Goal: Information Seeking & Learning: Compare options

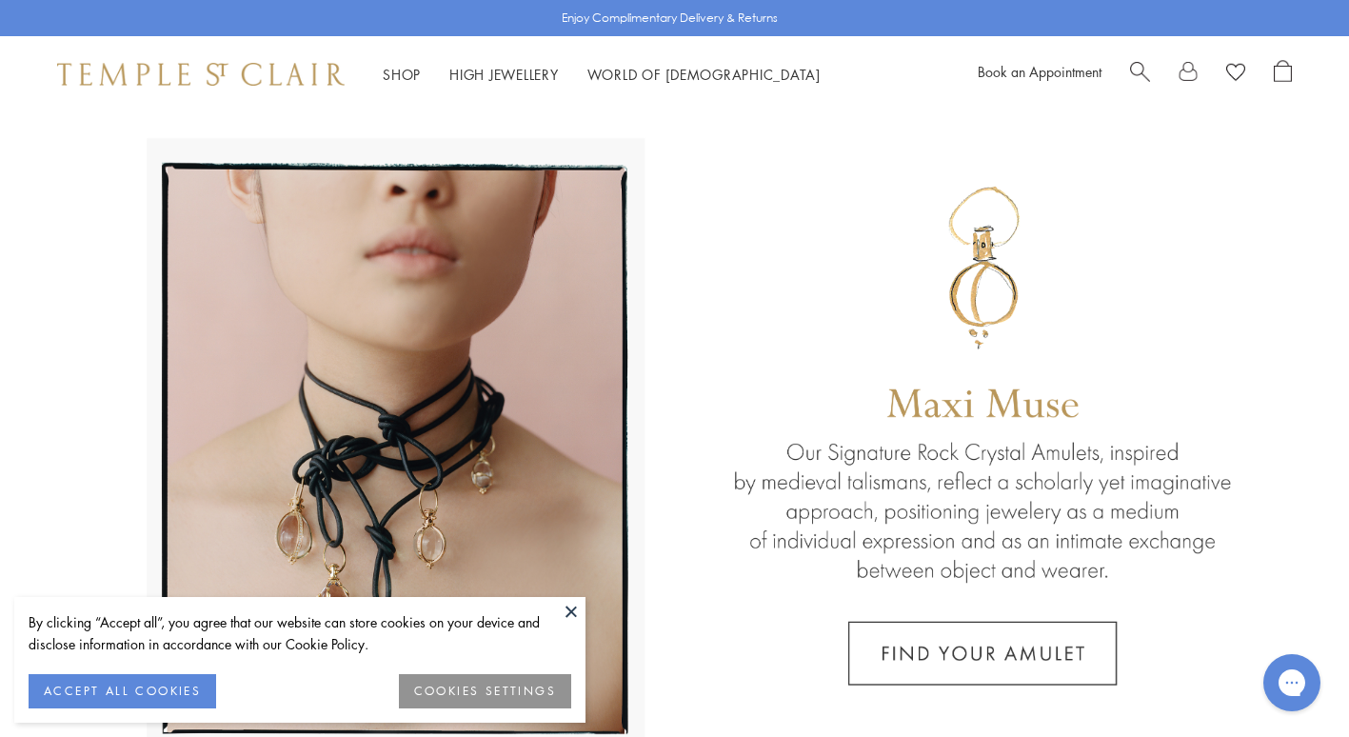
click at [179, 684] on button "ACCEPT ALL COOKIES" at bounding box center [123, 691] width 188 height 34
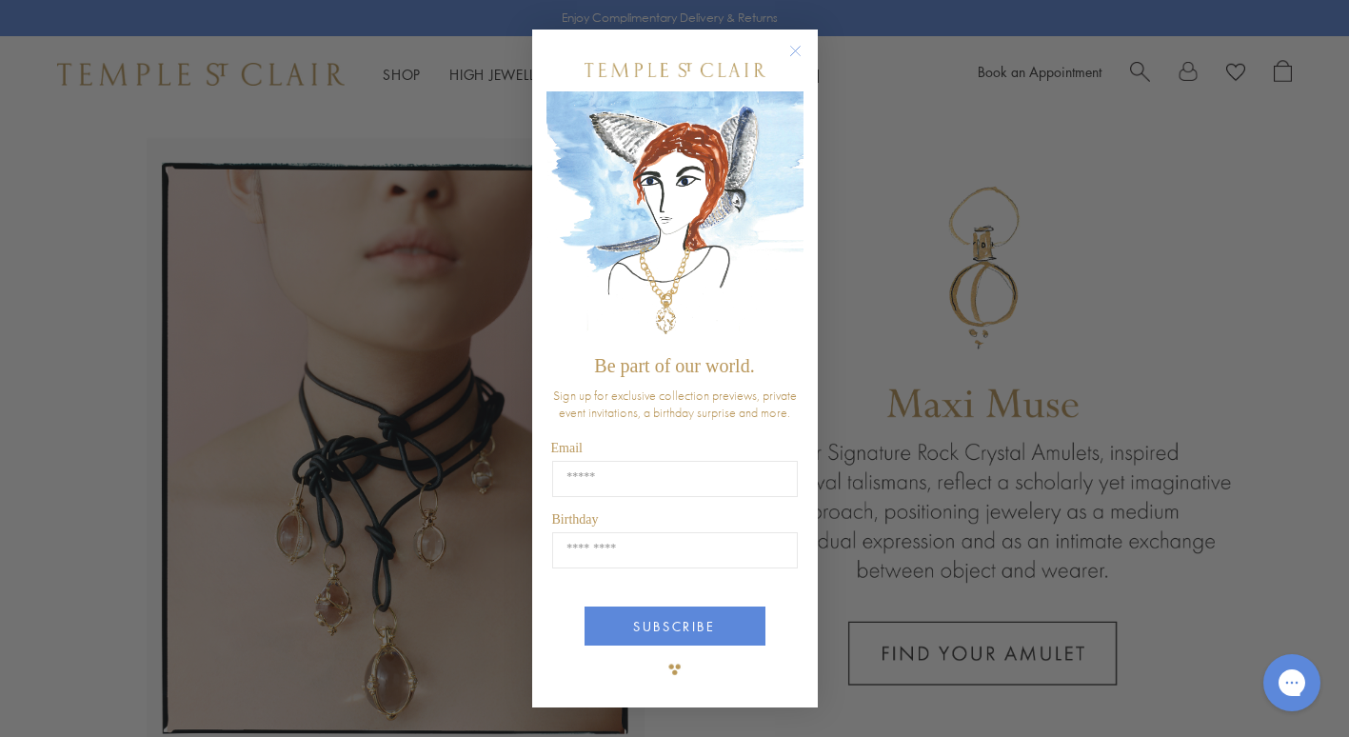
click at [800, 47] on circle "Close dialog" at bounding box center [794, 51] width 23 height 23
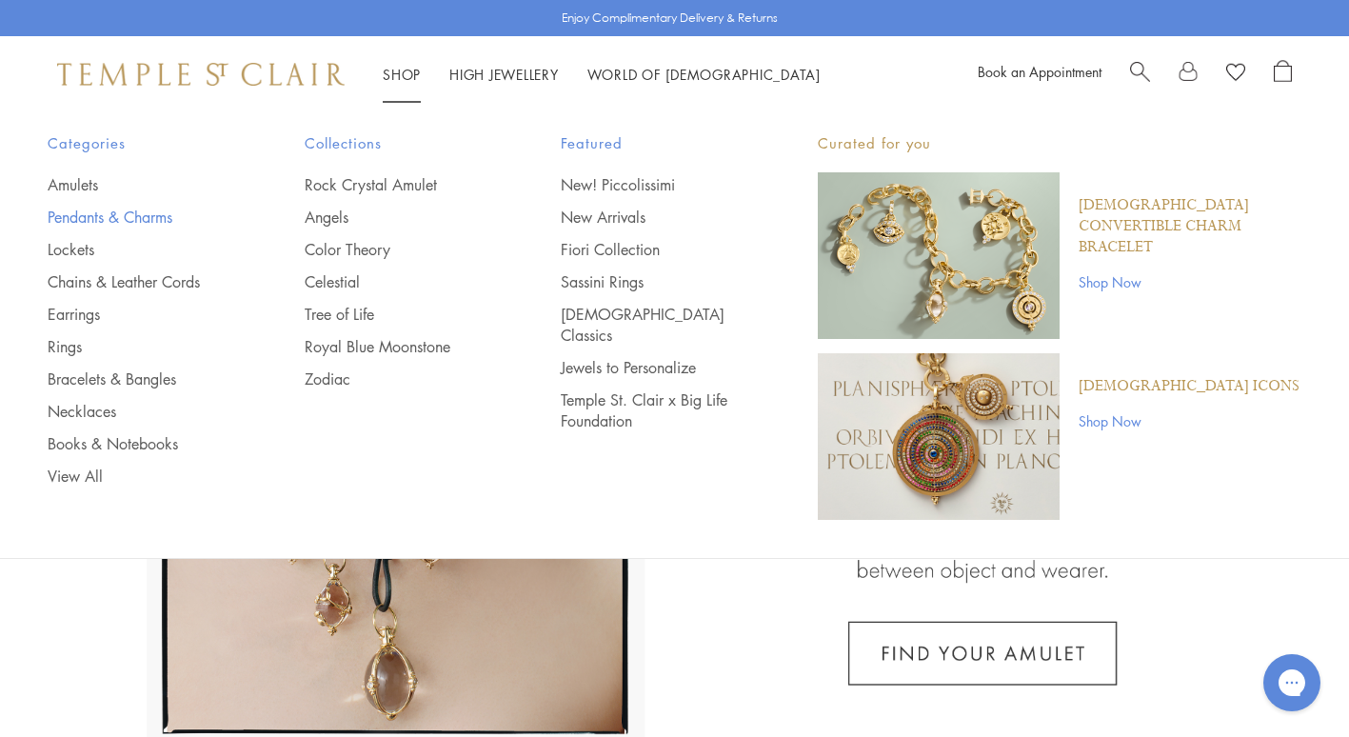
click at [134, 227] on link "Pendants & Charms" at bounding box center [138, 217] width 181 height 21
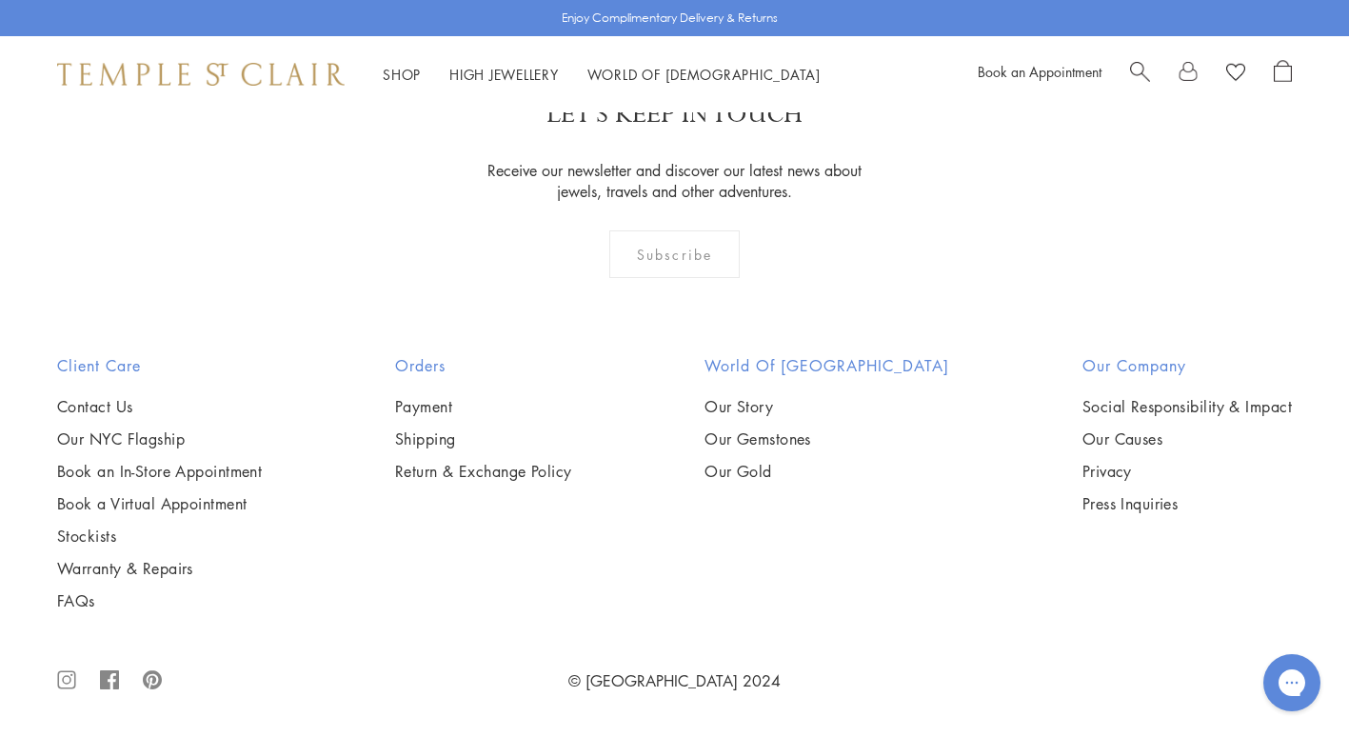
scroll to position [6406, 0]
click at [0, 0] on img at bounding box center [0, 0] width 0 height 0
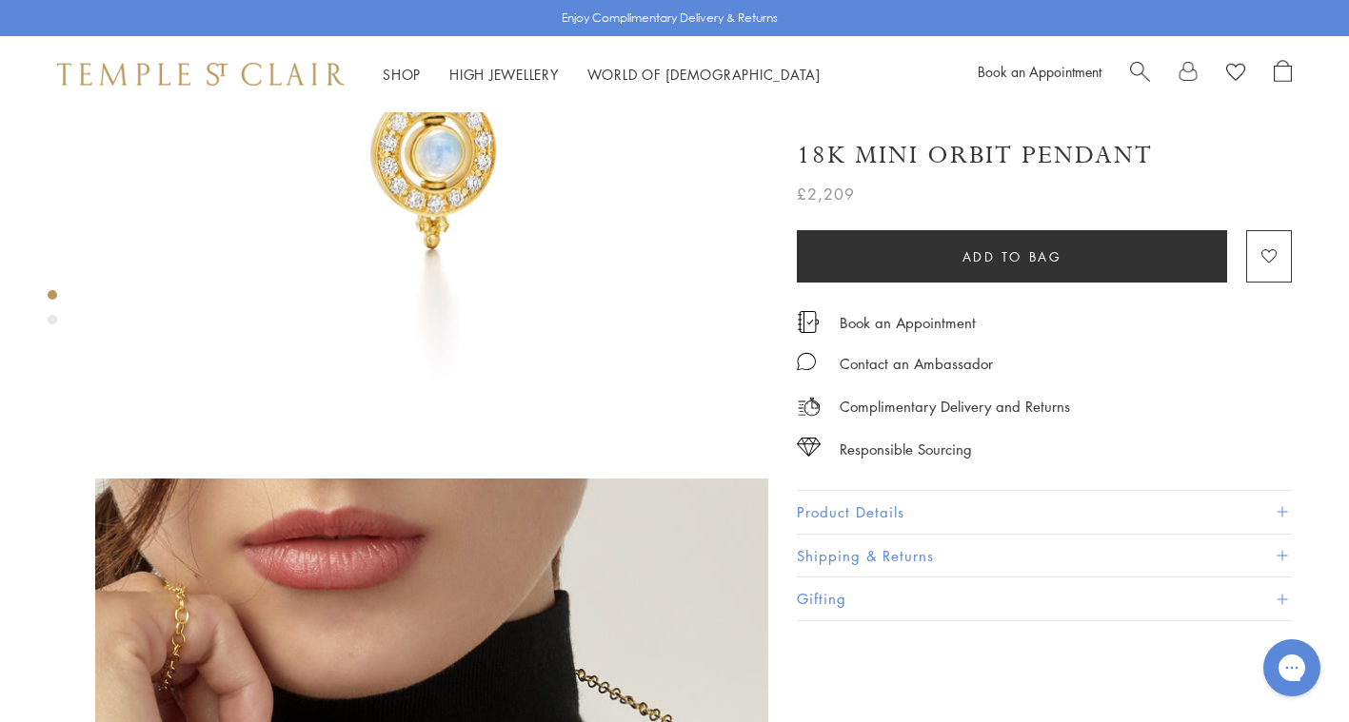
scroll to position [334, 0]
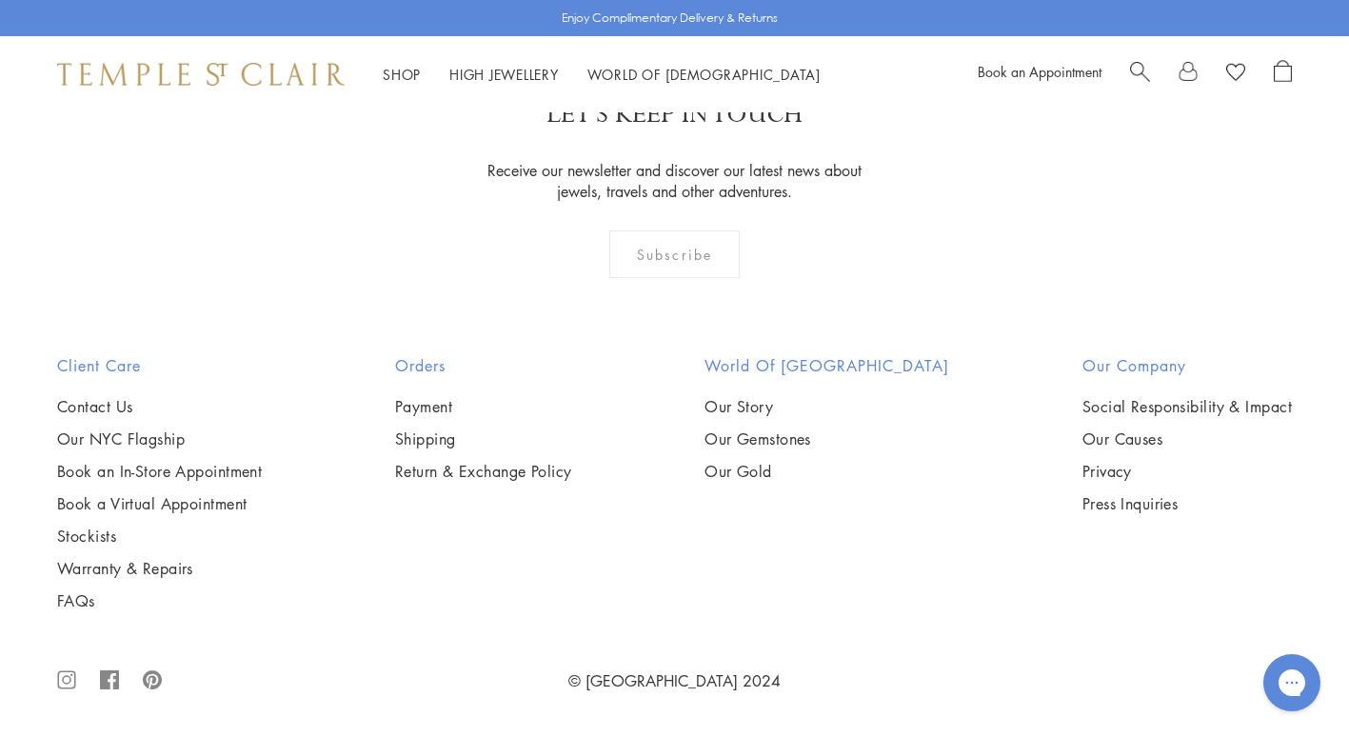
scroll to position [5879, 0]
click at [0, 0] on img at bounding box center [0, 0] width 0 height 0
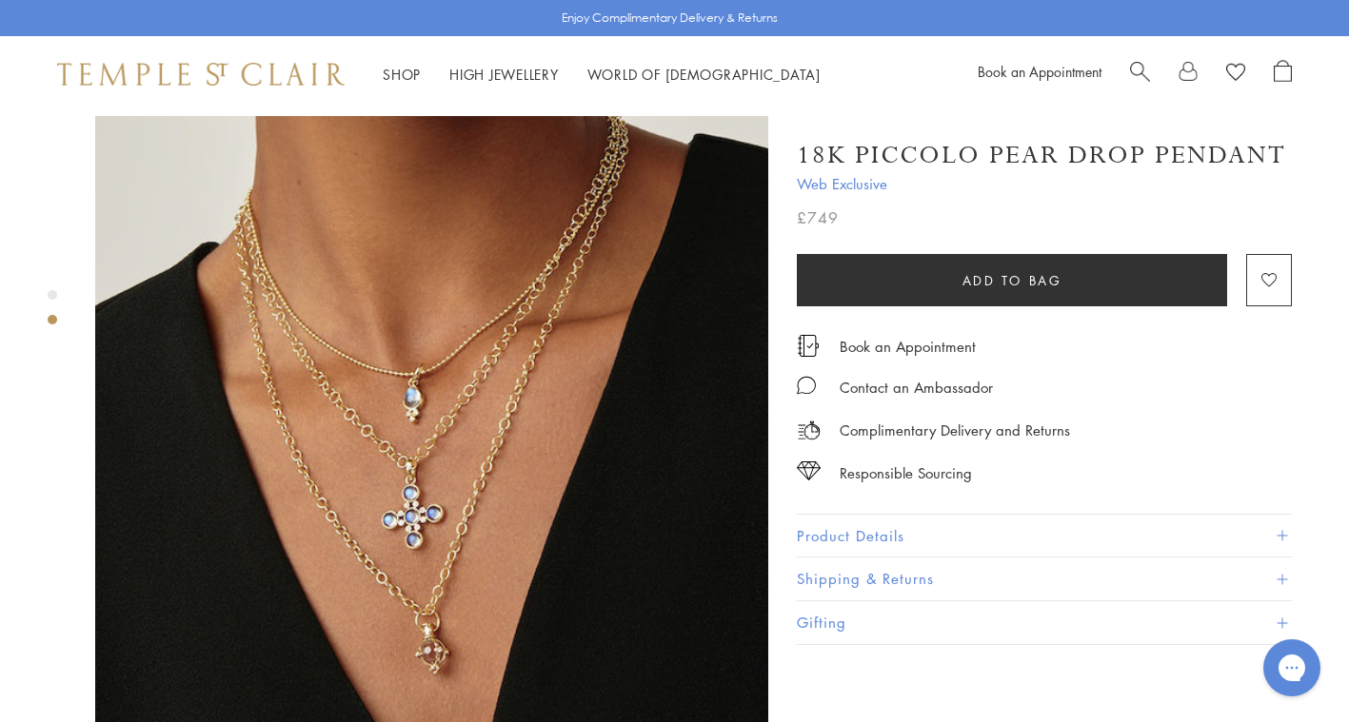
scroll to position [699, 0]
click at [896, 529] on button "Product Details" at bounding box center [1044, 536] width 495 height 43
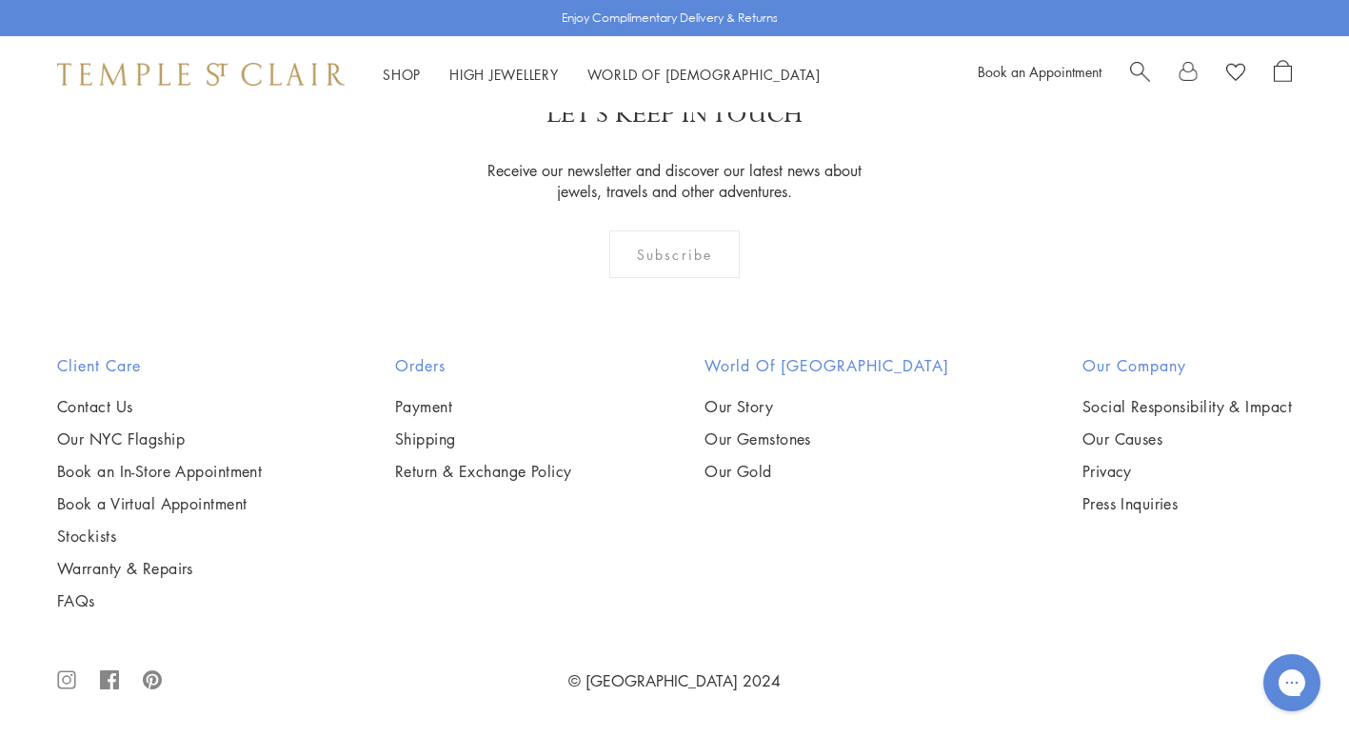
scroll to position [7989, 0]
click at [0, 0] on img at bounding box center [0, 0] width 0 height 0
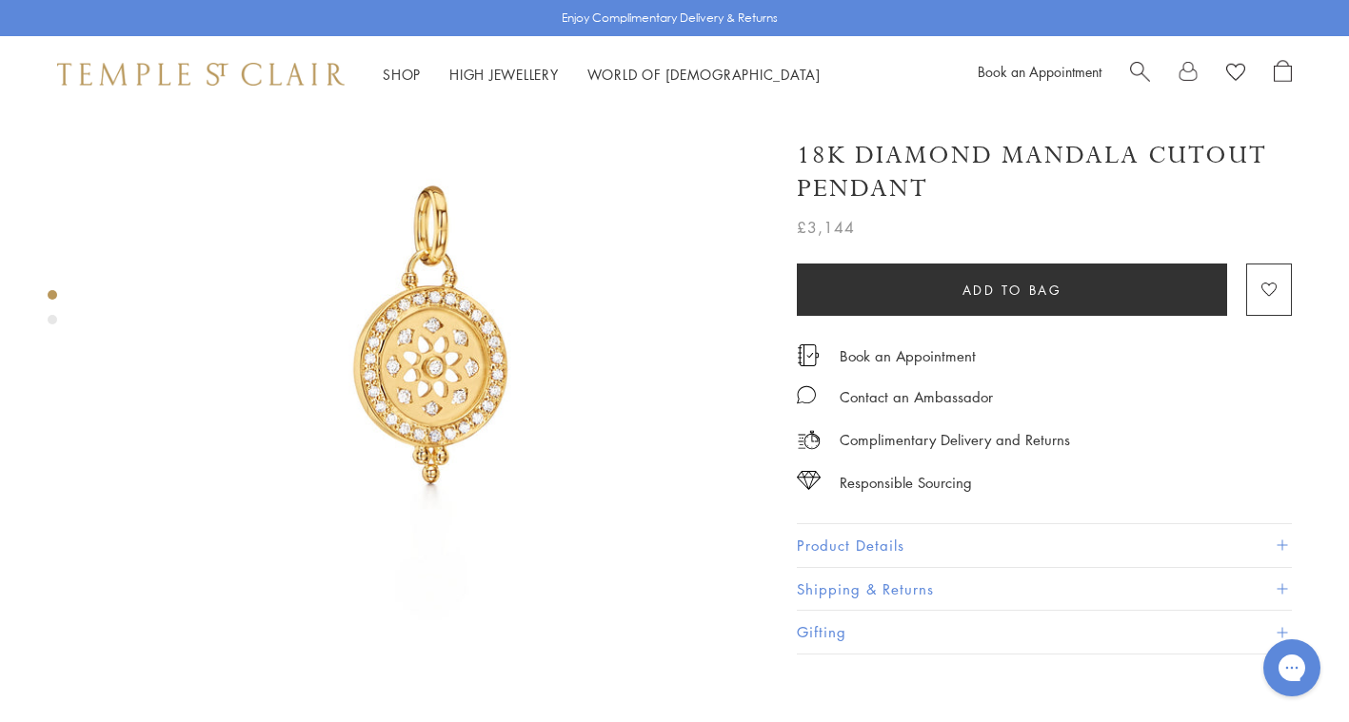
scroll to position [109, 0]
click at [448, 375] on img at bounding box center [431, 339] width 673 height 673
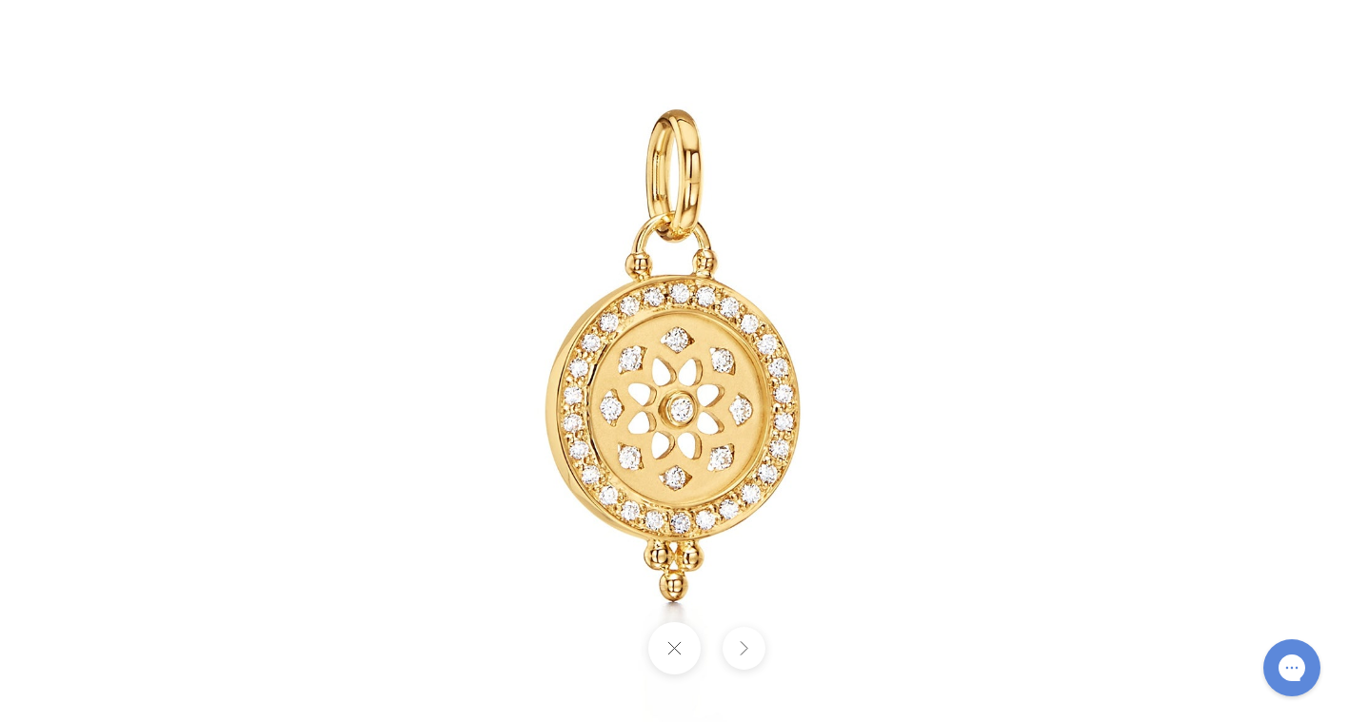
click at [710, 369] on img at bounding box center [675, 362] width 1114 height 1114
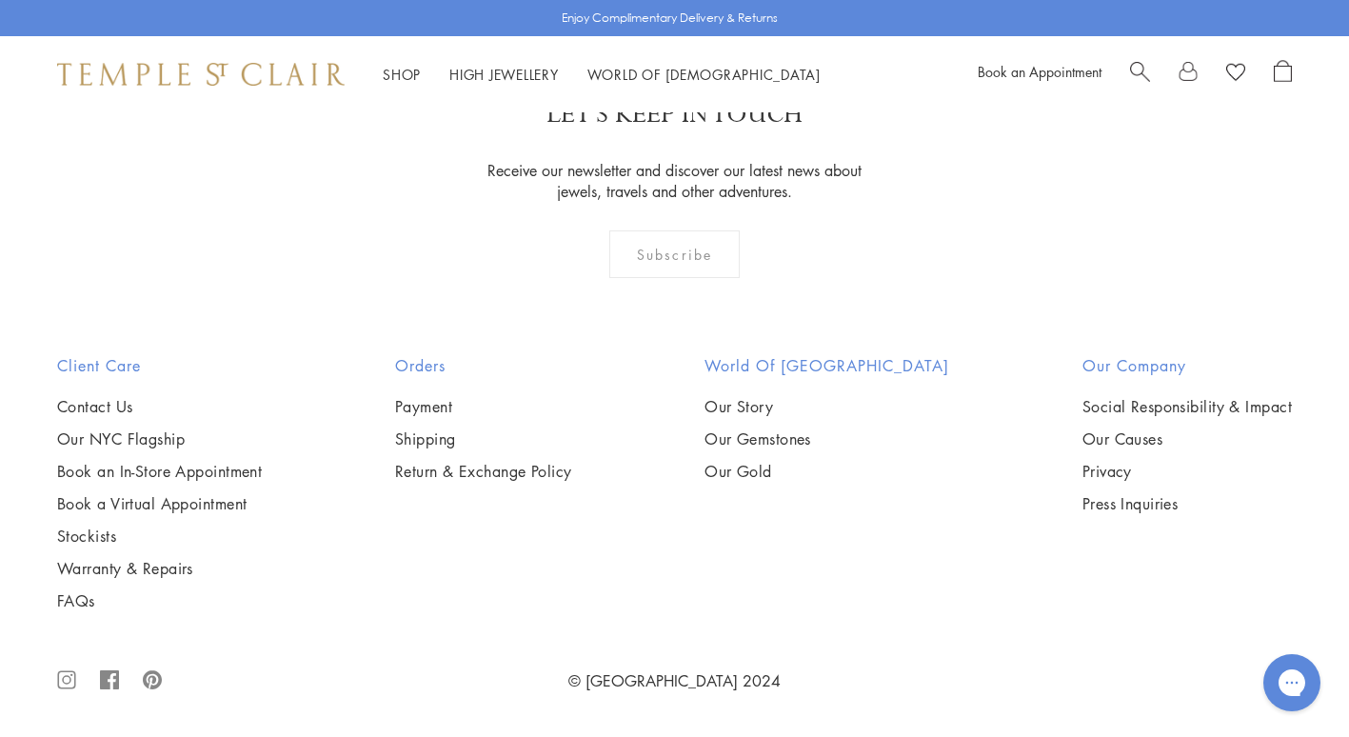
scroll to position [11620, 0]
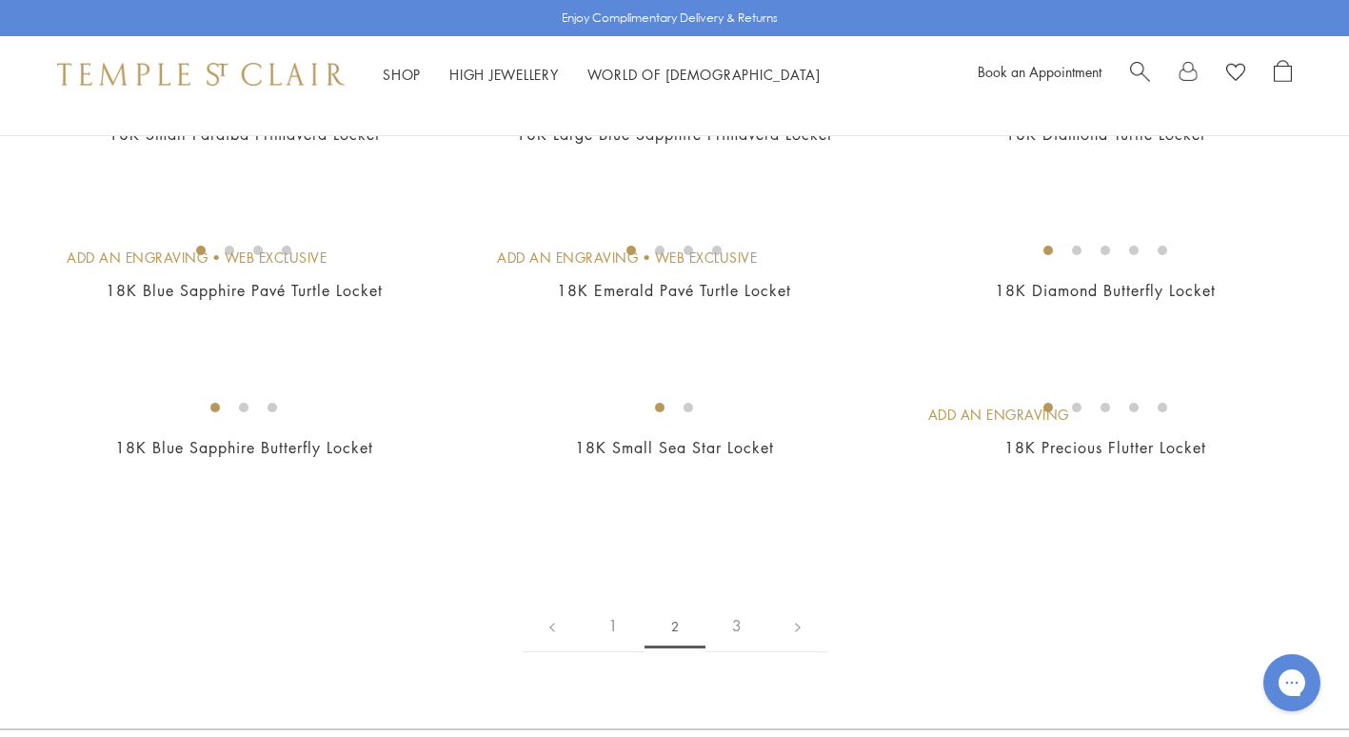
scroll to position [2791, 0]
drag, startPoint x: 1313, startPoint y: 442, endPoint x: 1329, endPoint y: 451, distance: 18.8
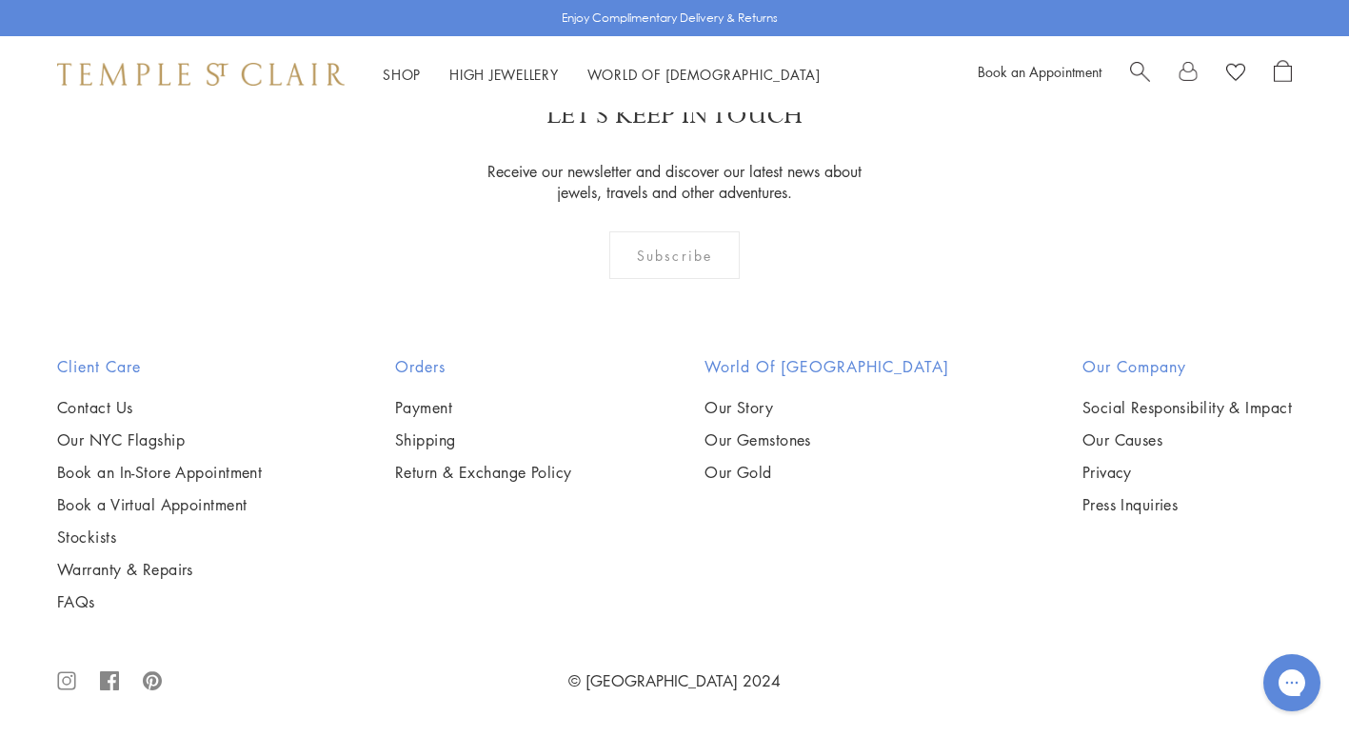
scroll to position [9942, 0]
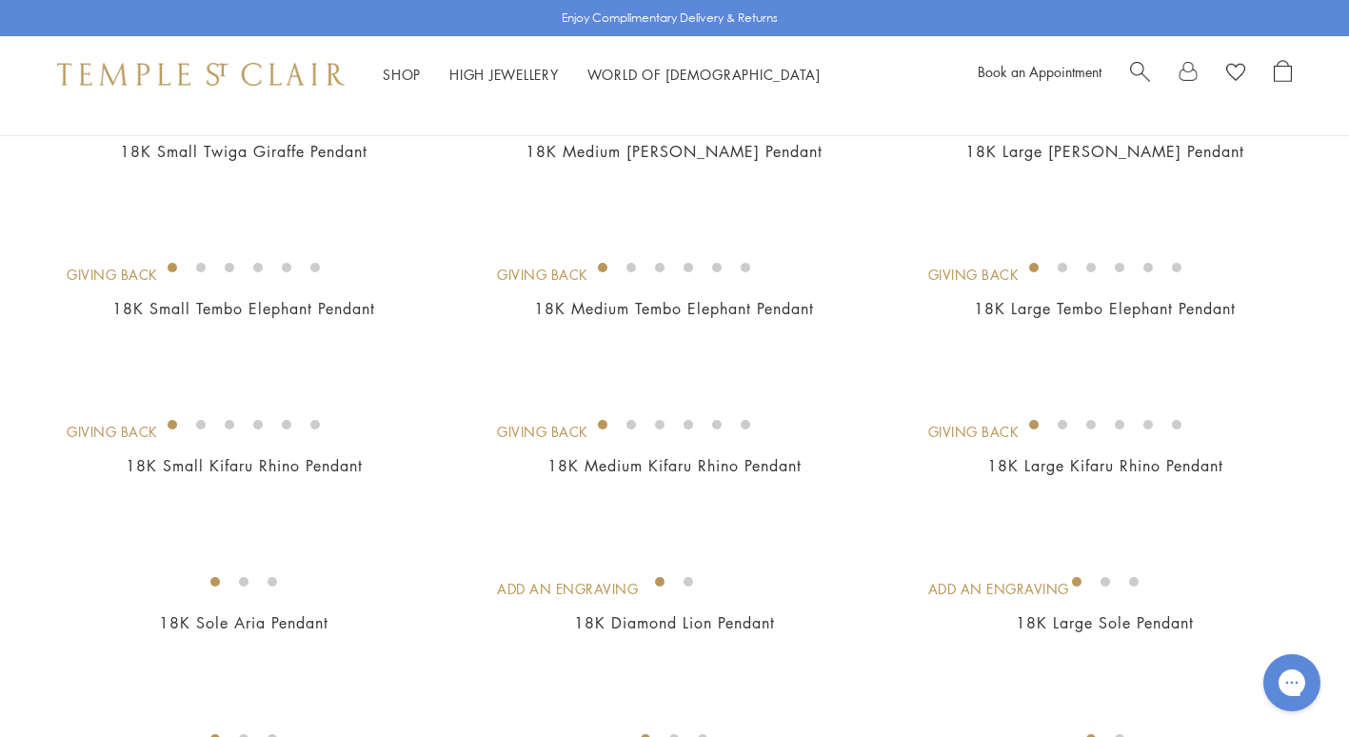
scroll to position [2192, 0]
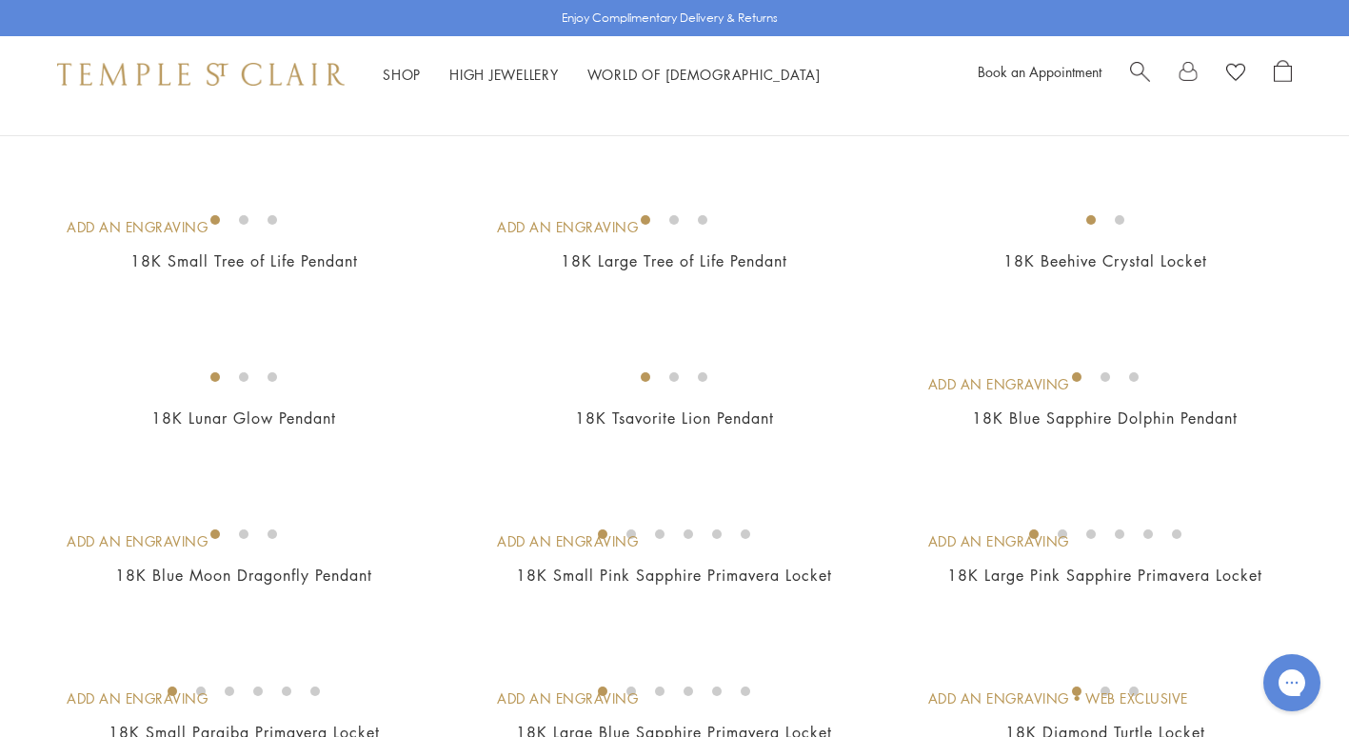
click at [0, 0] on img at bounding box center [0, 0] width 0 height 0
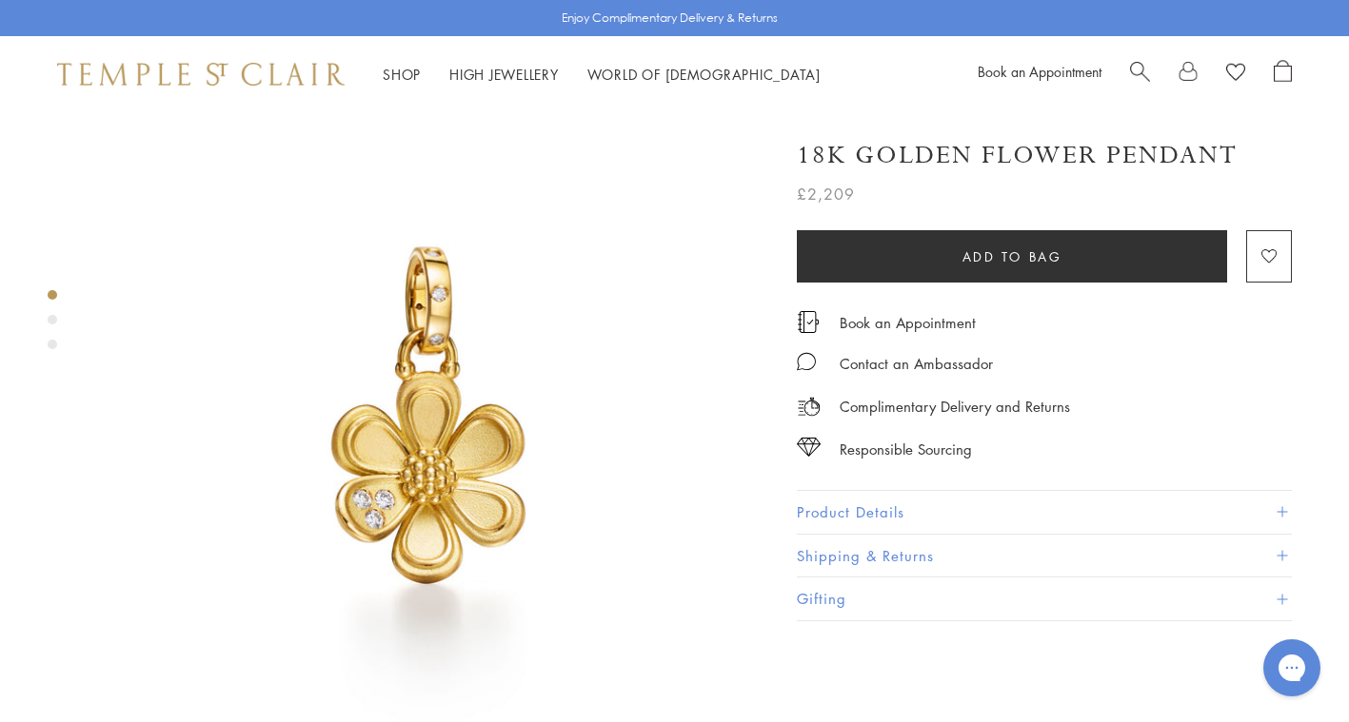
click at [865, 510] on button "Product Details" at bounding box center [1044, 512] width 495 height 43
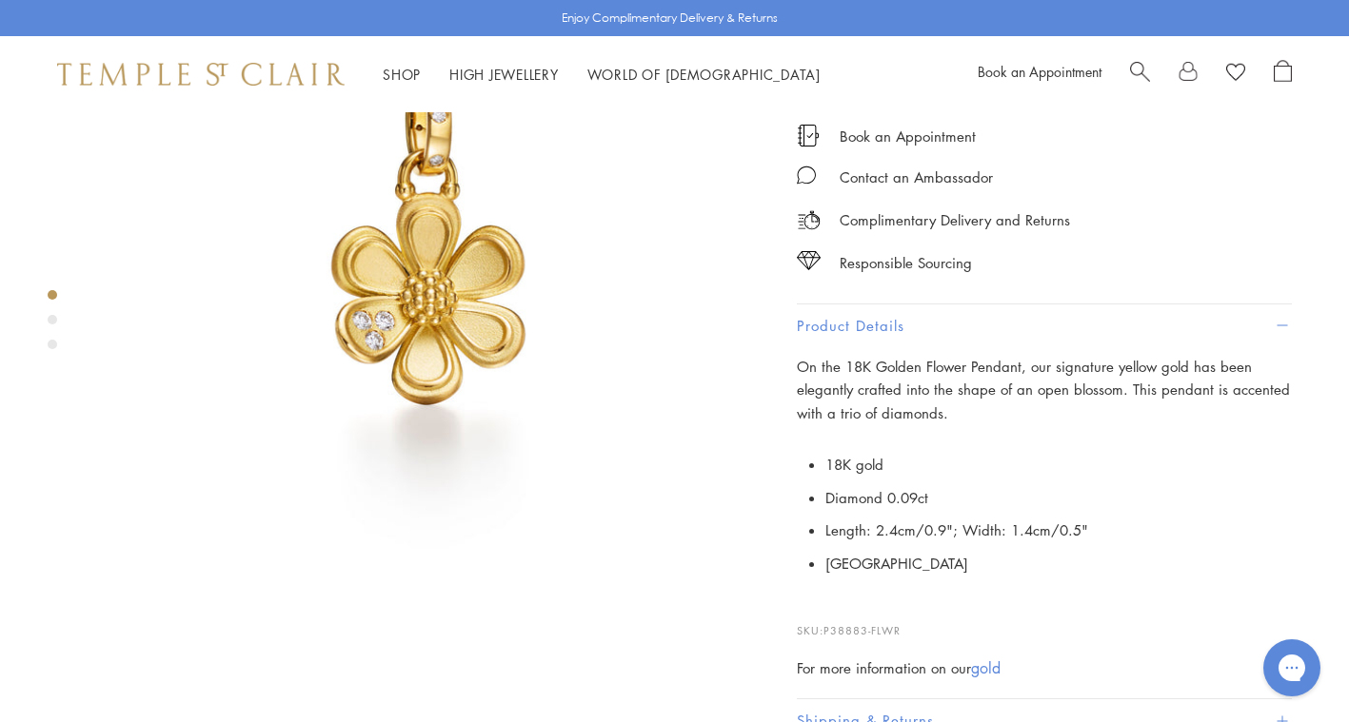
scroll to position [87, 0]
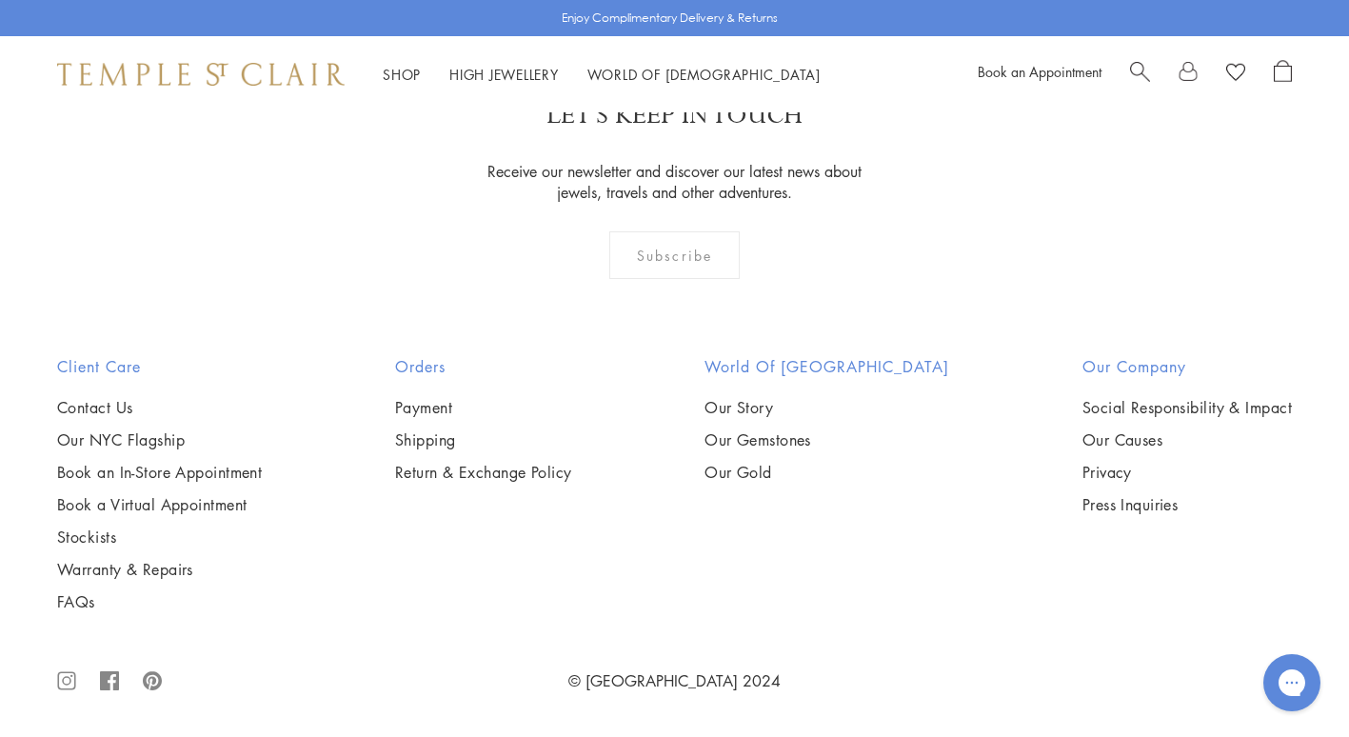
scroll to position [9760, 0]
click at [0, 0] on img at bounding box center [0, 0] width 0 height 0
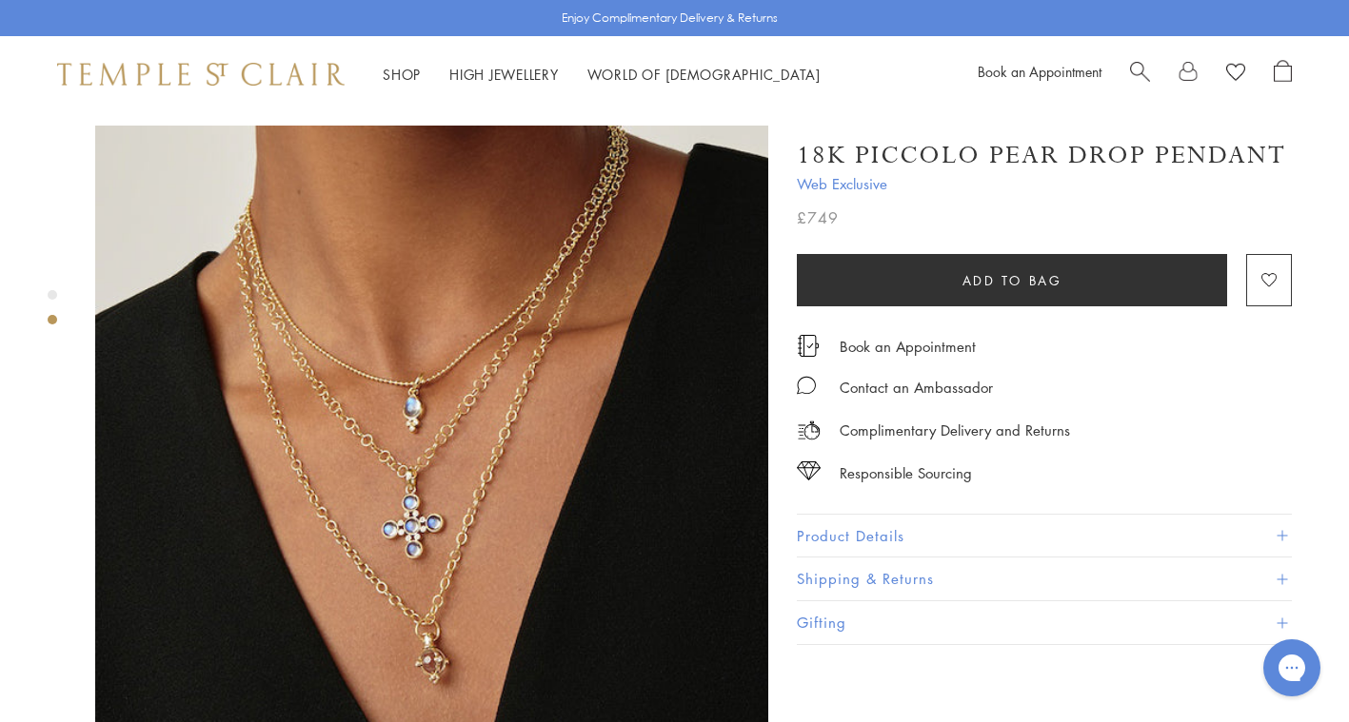
scroll to position [773, 0]
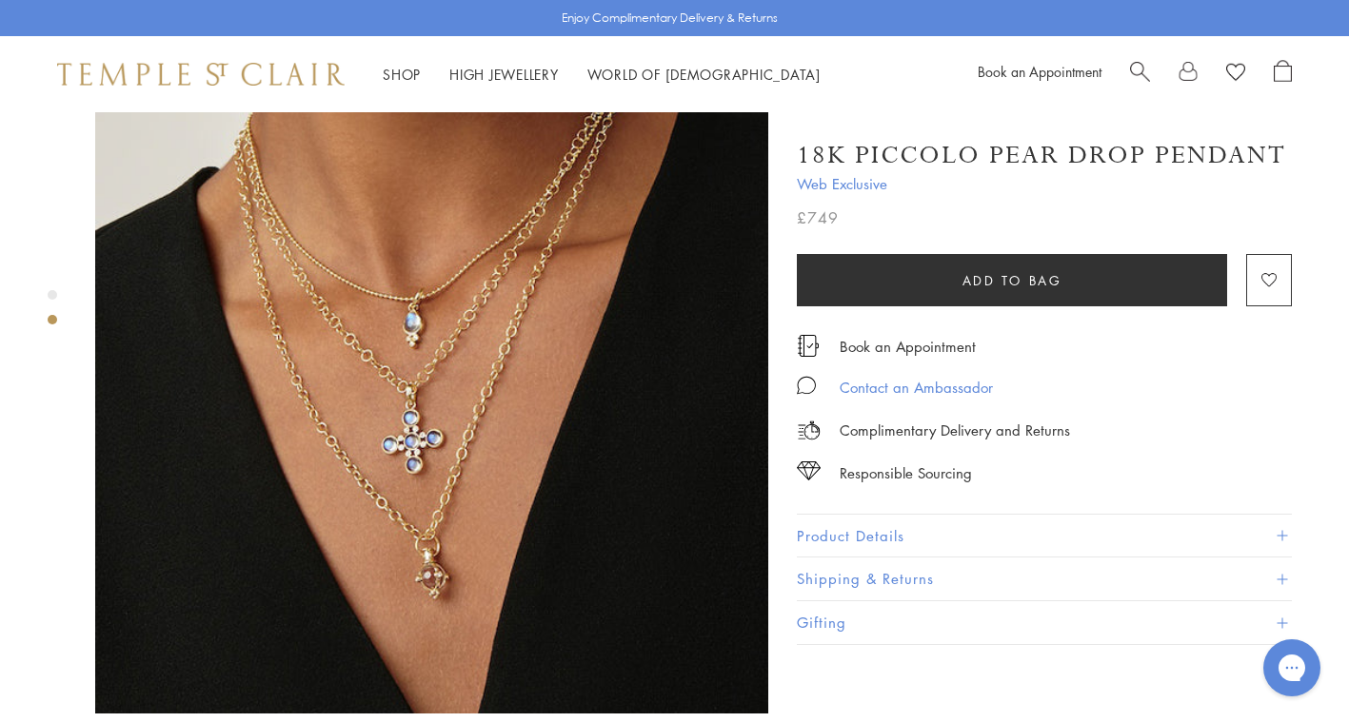
click at [929, 385] on div "Contact an Ambassador" at bounding box center [916, 388] width 153 height 24
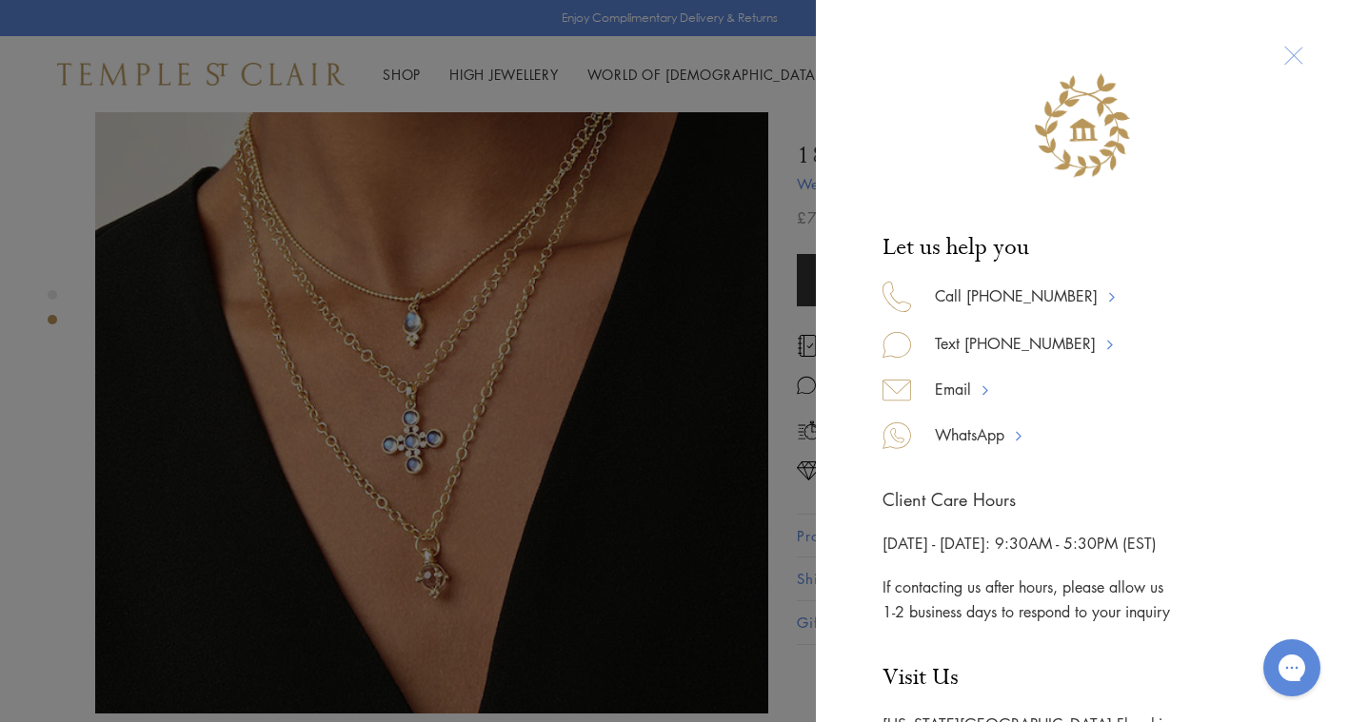
scroll to position [224, 0]
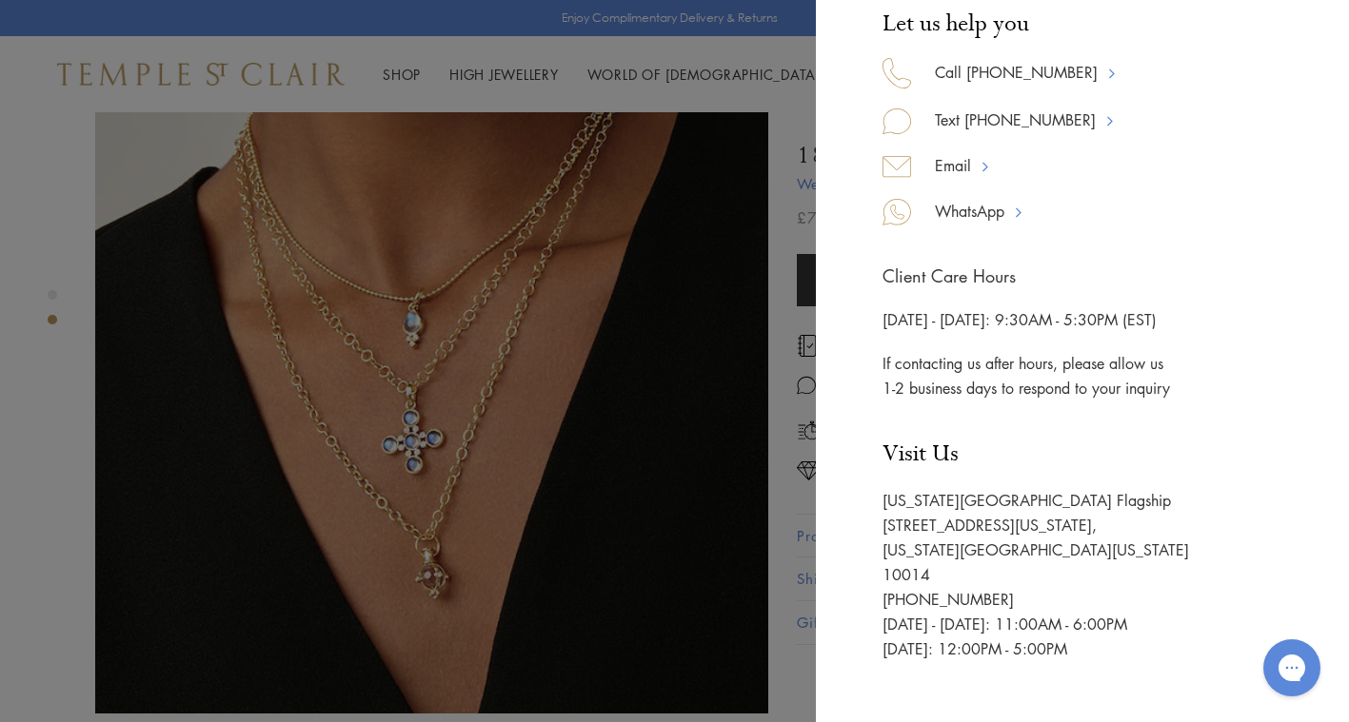
click at [779, 390] on div "Let us help you Call [PHONE_NUMBER] Text [PHONE_NUMBER] Email WhatsApp Client C…" at bounding box center [674, 361] width 1349 height 722
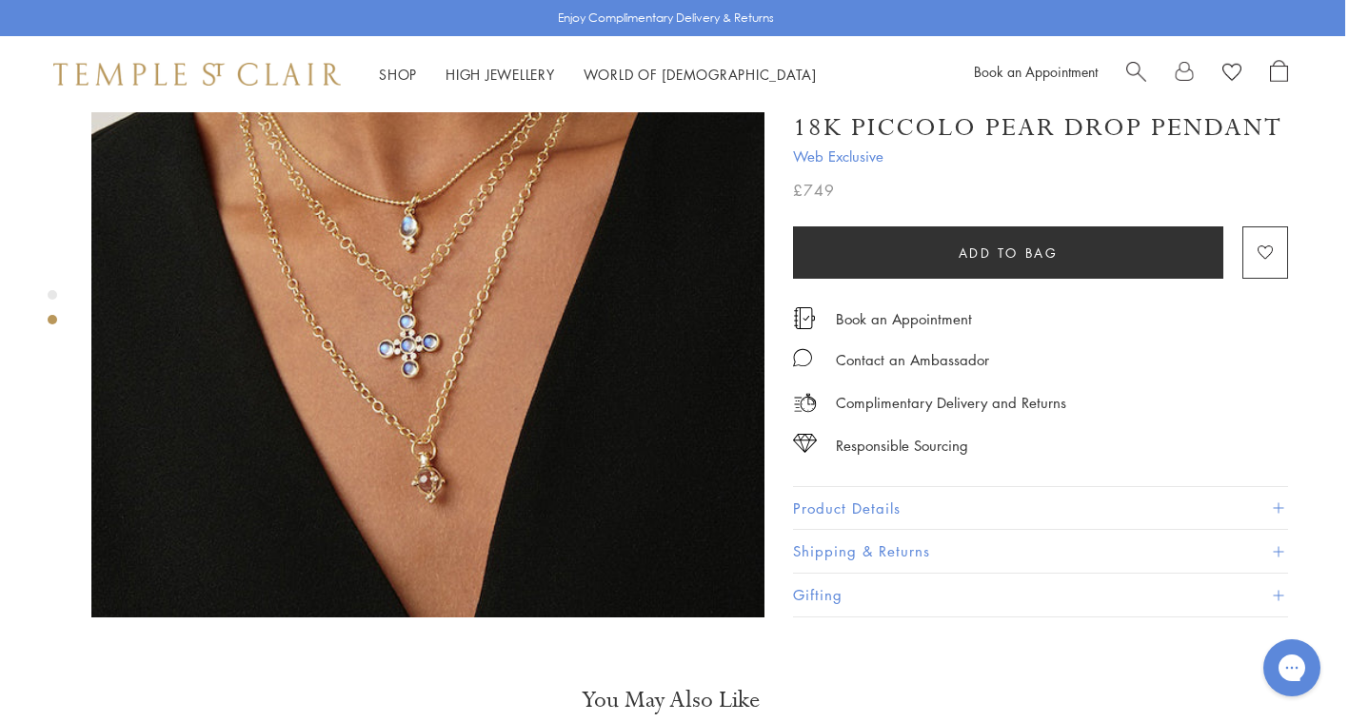
scroll to position [868, 4]
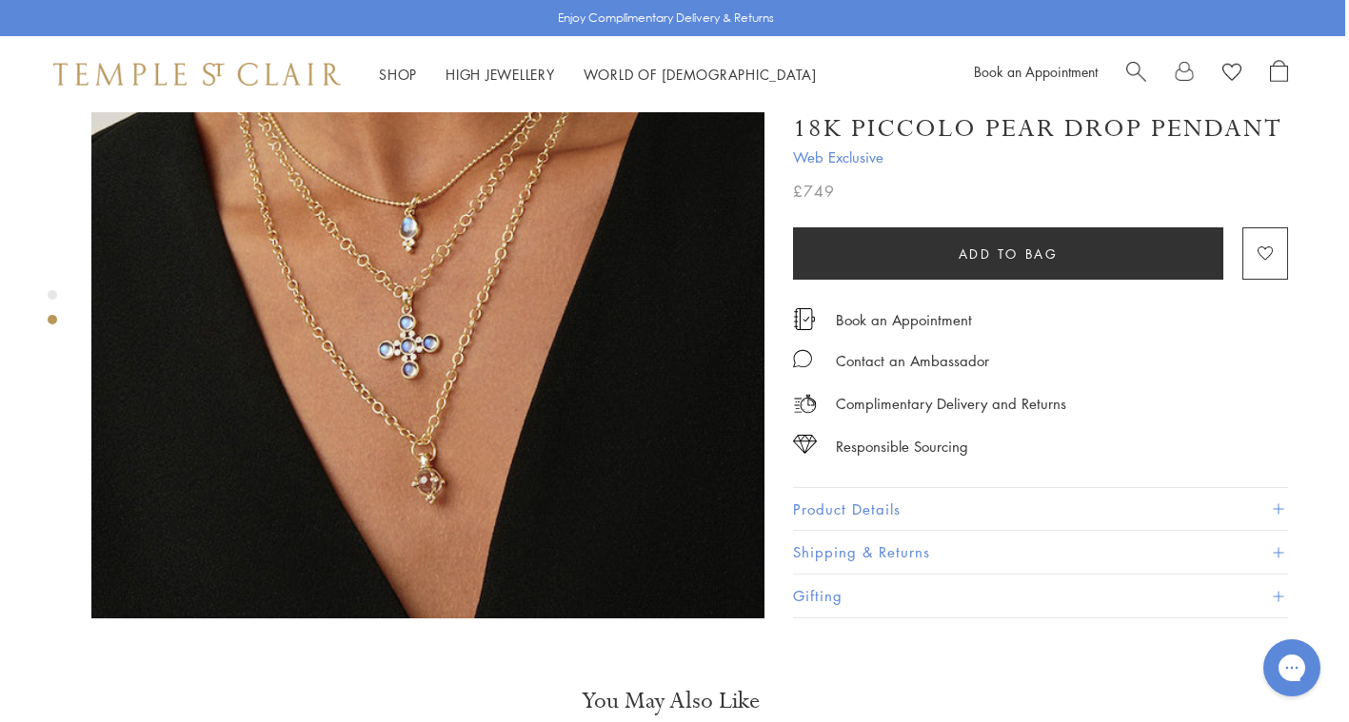
click at [853, 488] on button "Product Details" at bounding box center [1040, 509] width 495 height 43
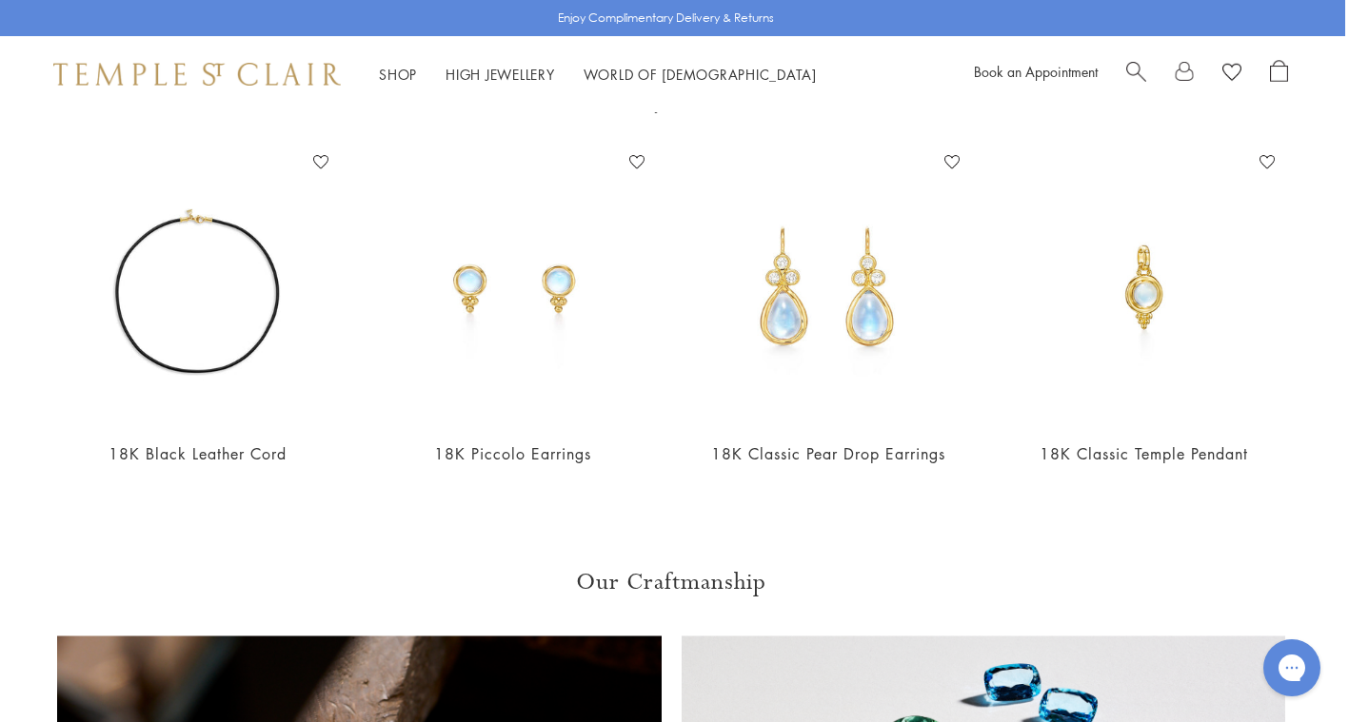
scroll to position [1470, 4]
click at [801, 272] on img at bounding box center [828, 286] width 277 height 277
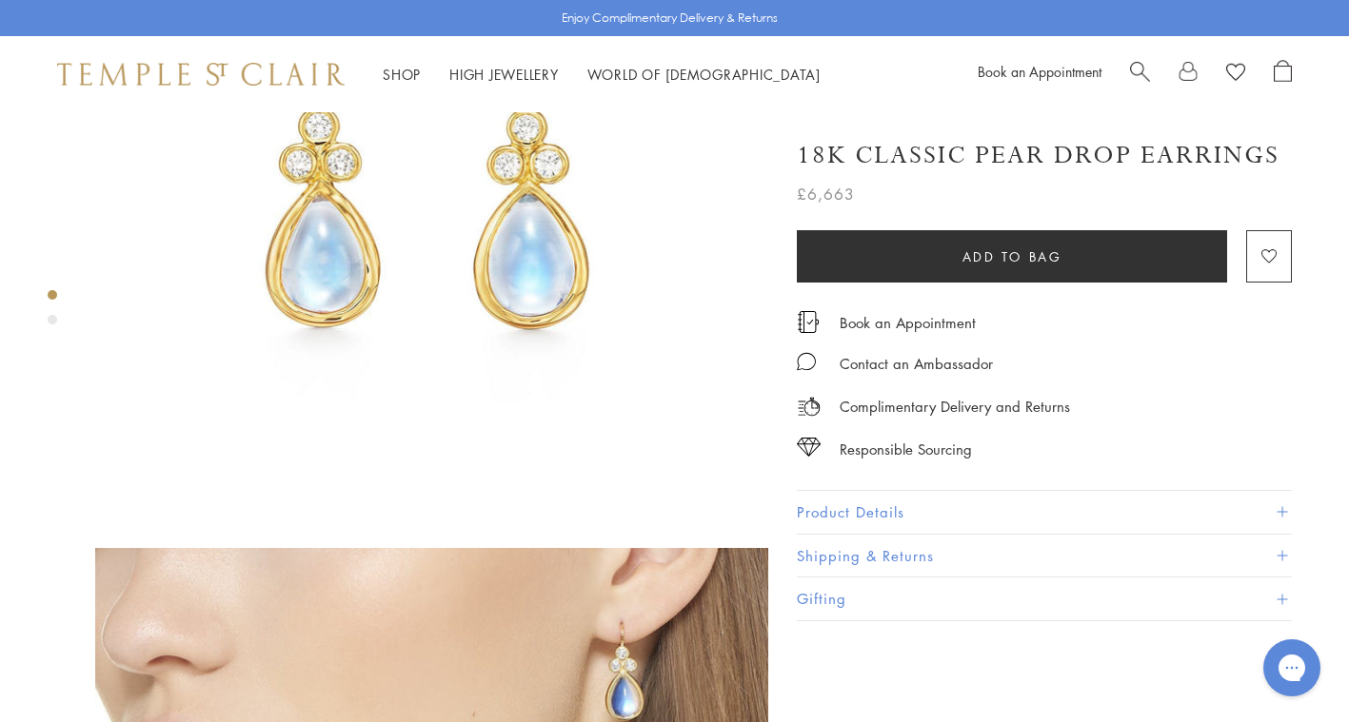
click at [862, 506] on button "Product Details" at bounding box center [1044, 512] width 495 height 43
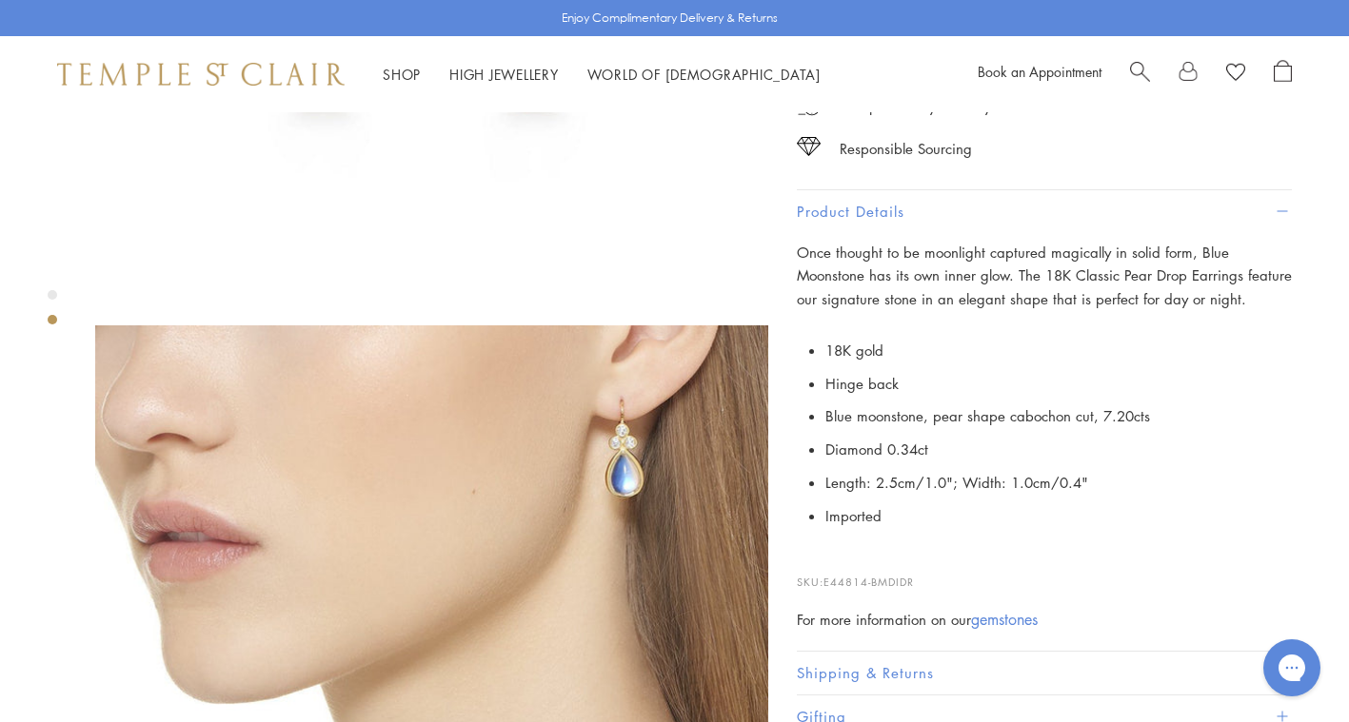
scroll to position [487, 0]
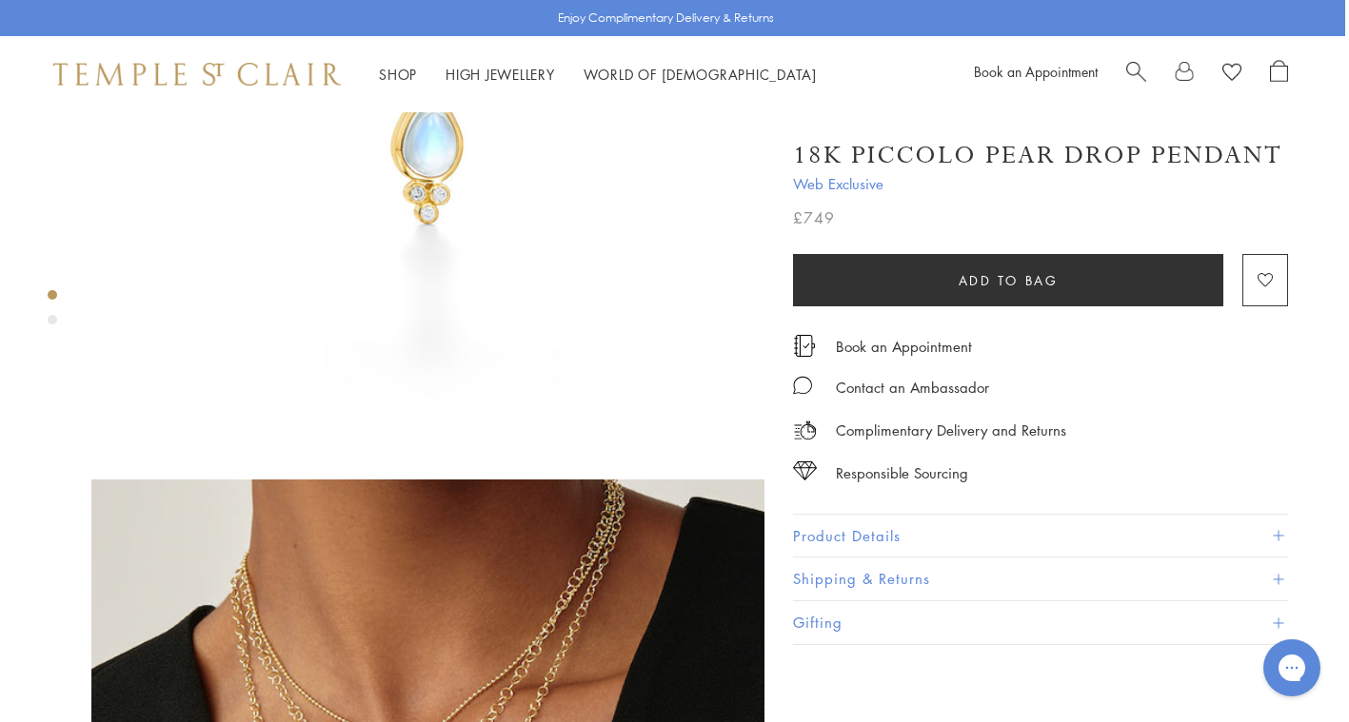
scroll to position [0, 4]
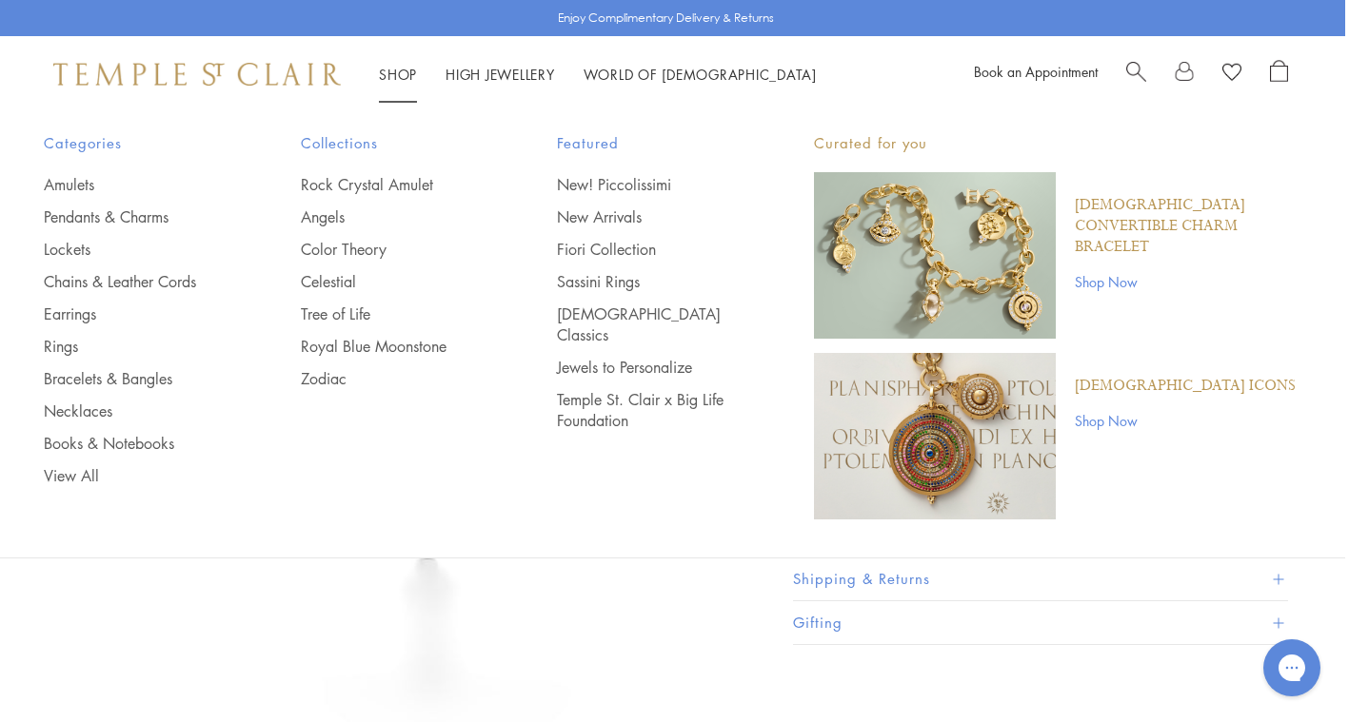
click at [392, 70] on link "Shop Shop" at bounding box center [398, 74] width 38 height 19
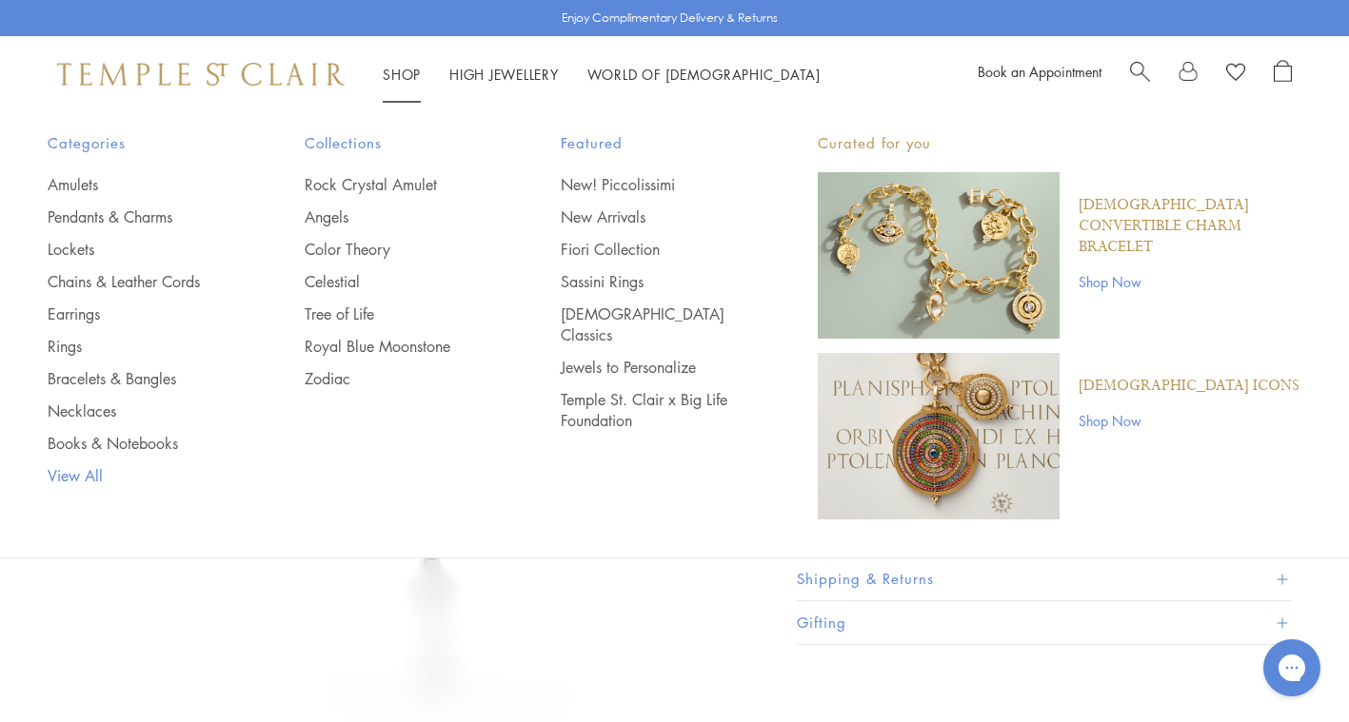
click at [75, 472] on link "View All" at bounding box center [138, 475] width 181 height 21
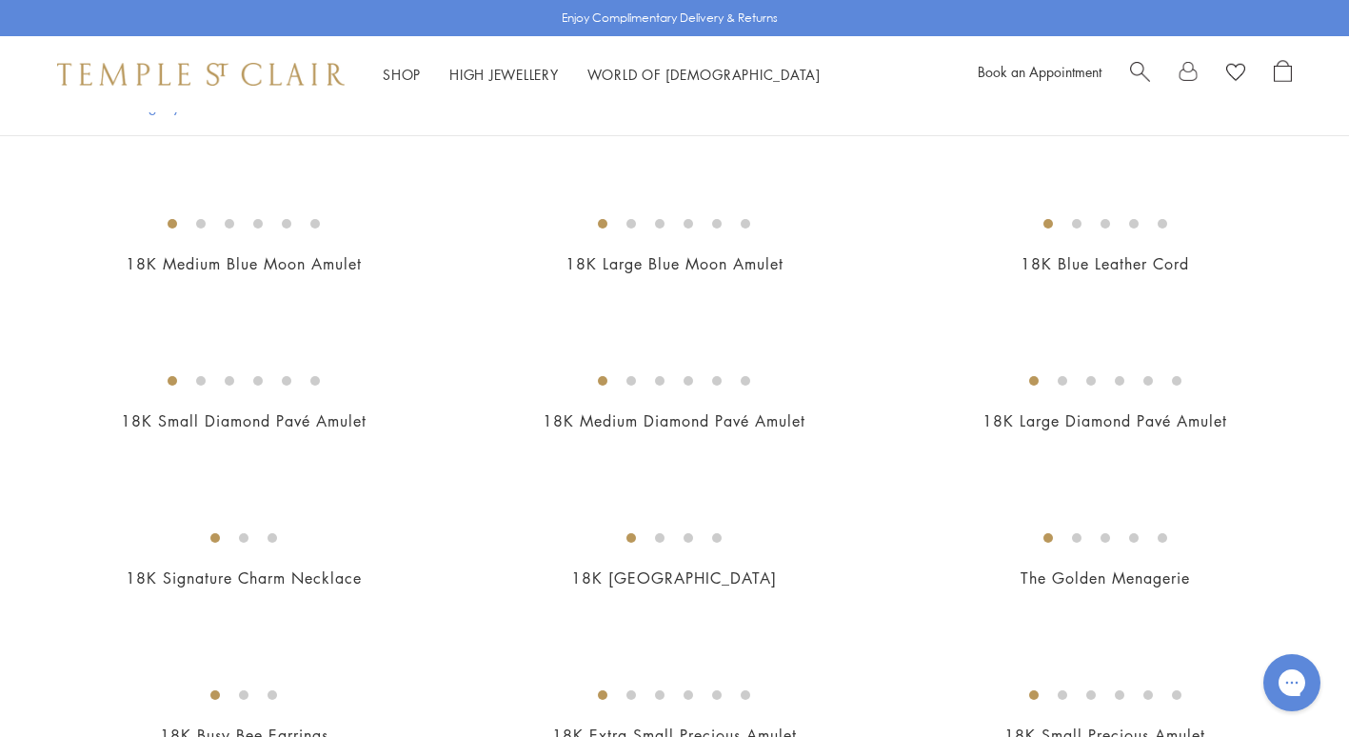
scroll to position [3211, 0]
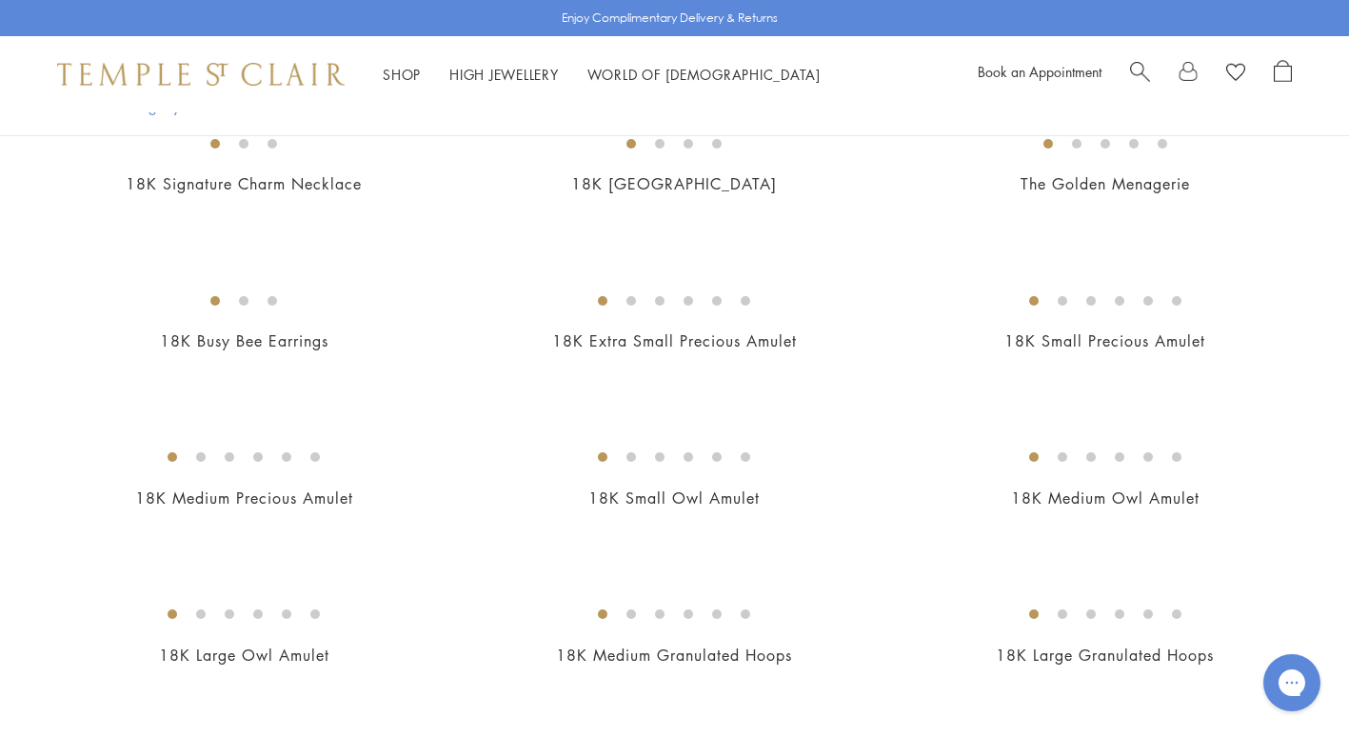
drag, startPoint x: 0, startPoint y: 0, endPoint x: 1325, endPoint y: 486, distance: 1411.5
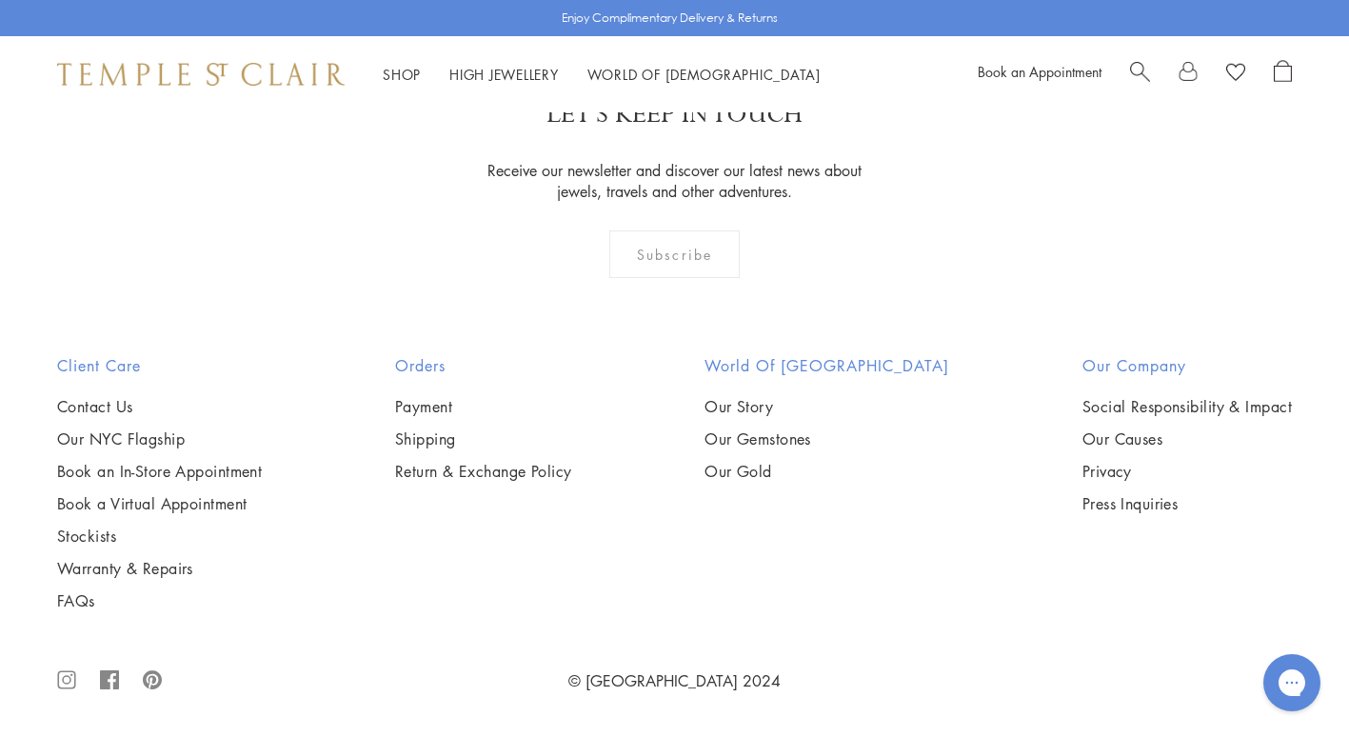
scroll to position [10002, 0]
click at [0, 0] on img at bounding box center [0, 0] width 0 height 0
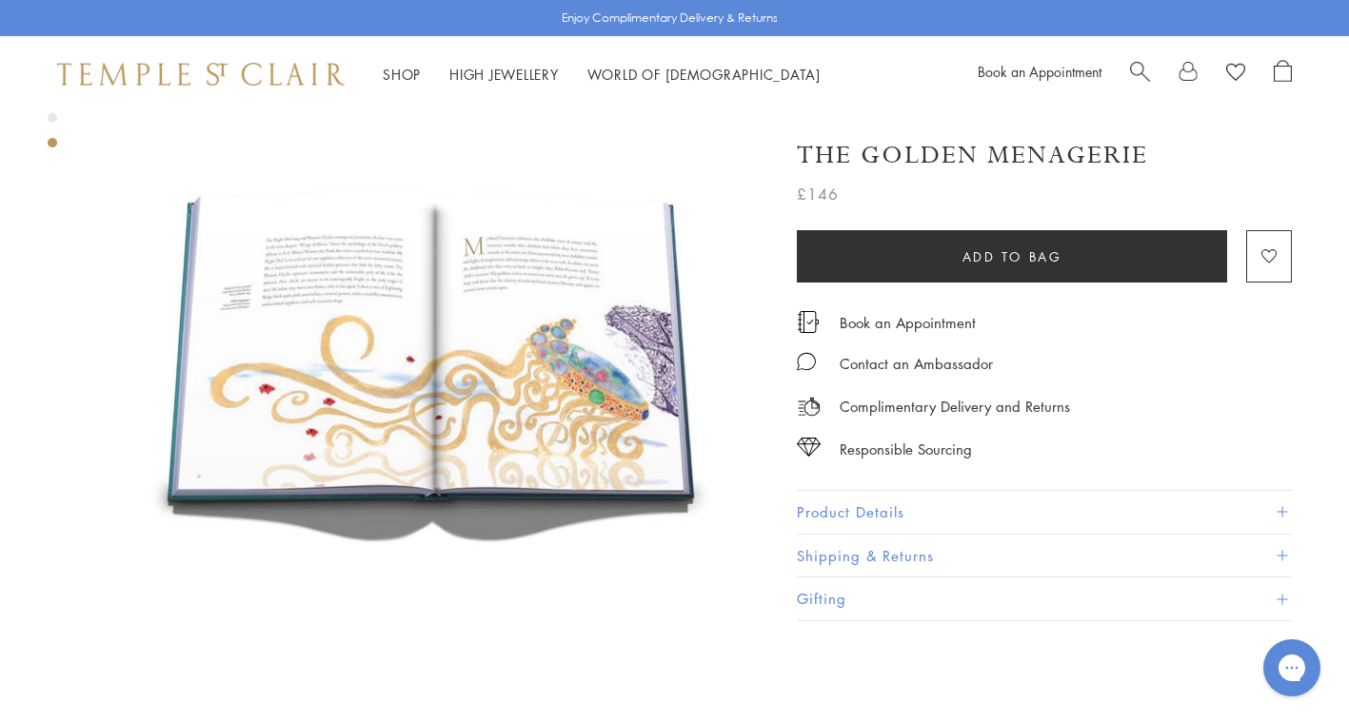
scroll to position [2182, 0]
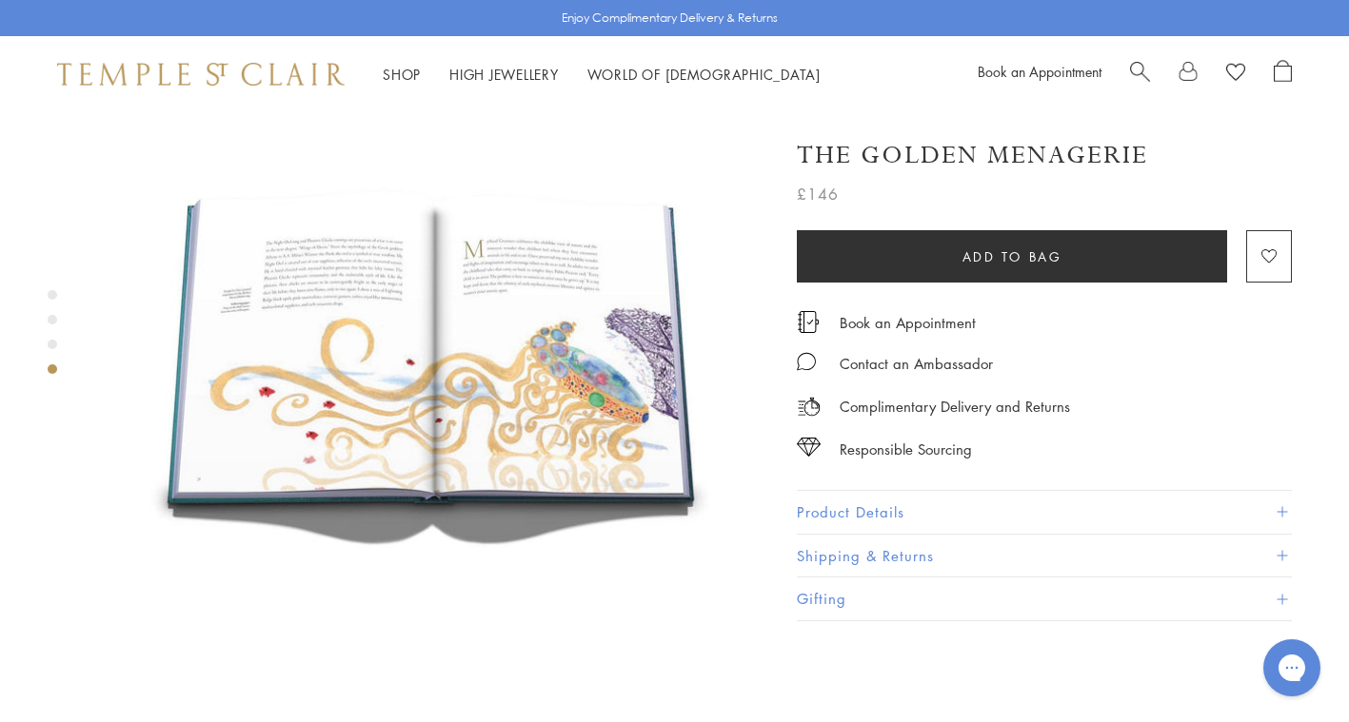
click at [856, 504] on button "Product Details" at bounding box center [1044, 512] width 495 height 43
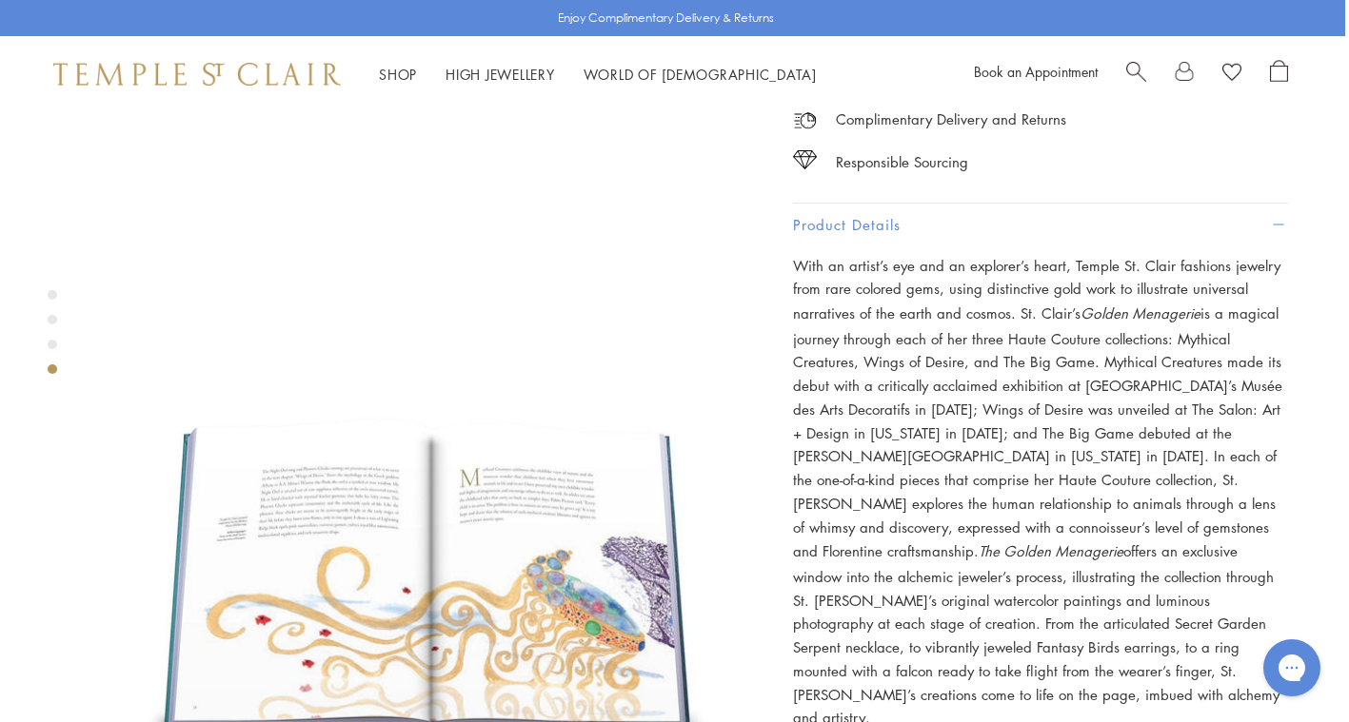
scroll to position [1952, 4]
click at [1278, 221] on span at bounding box center [1278, 226] width 10 height 10
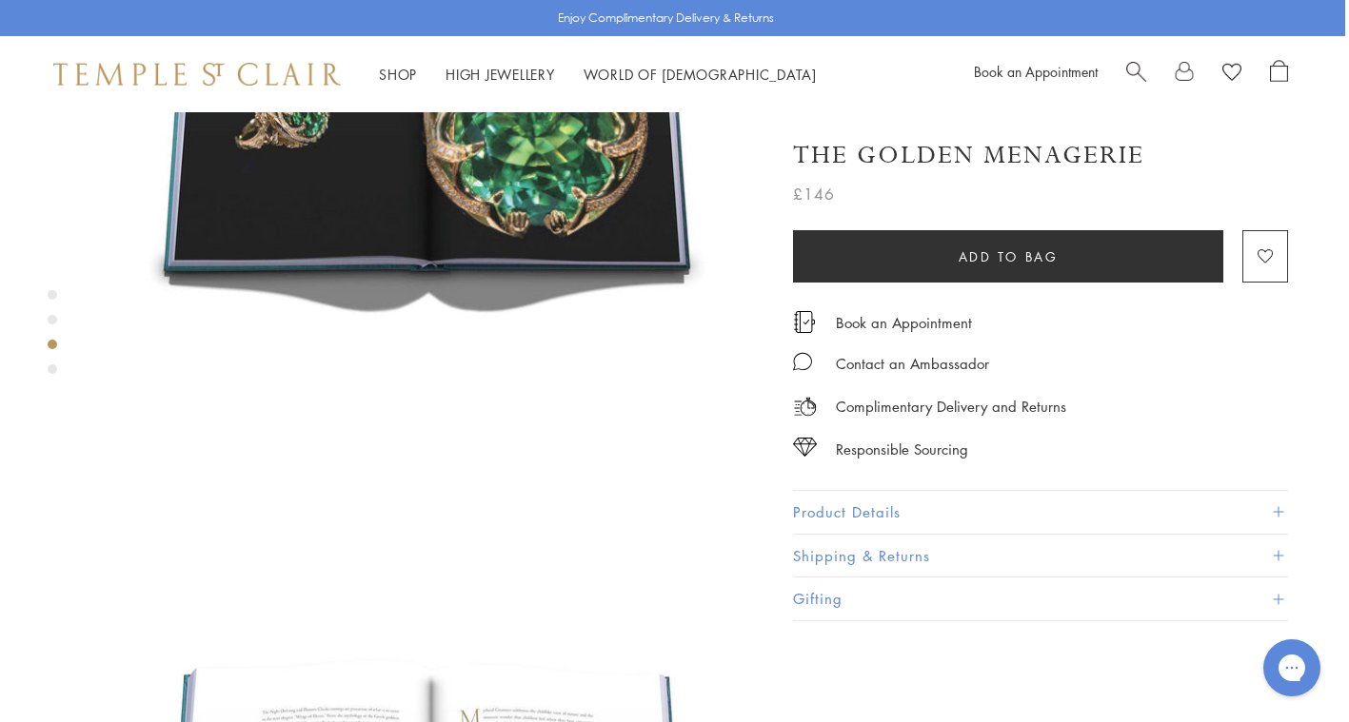
scroll to position [1711, 4]
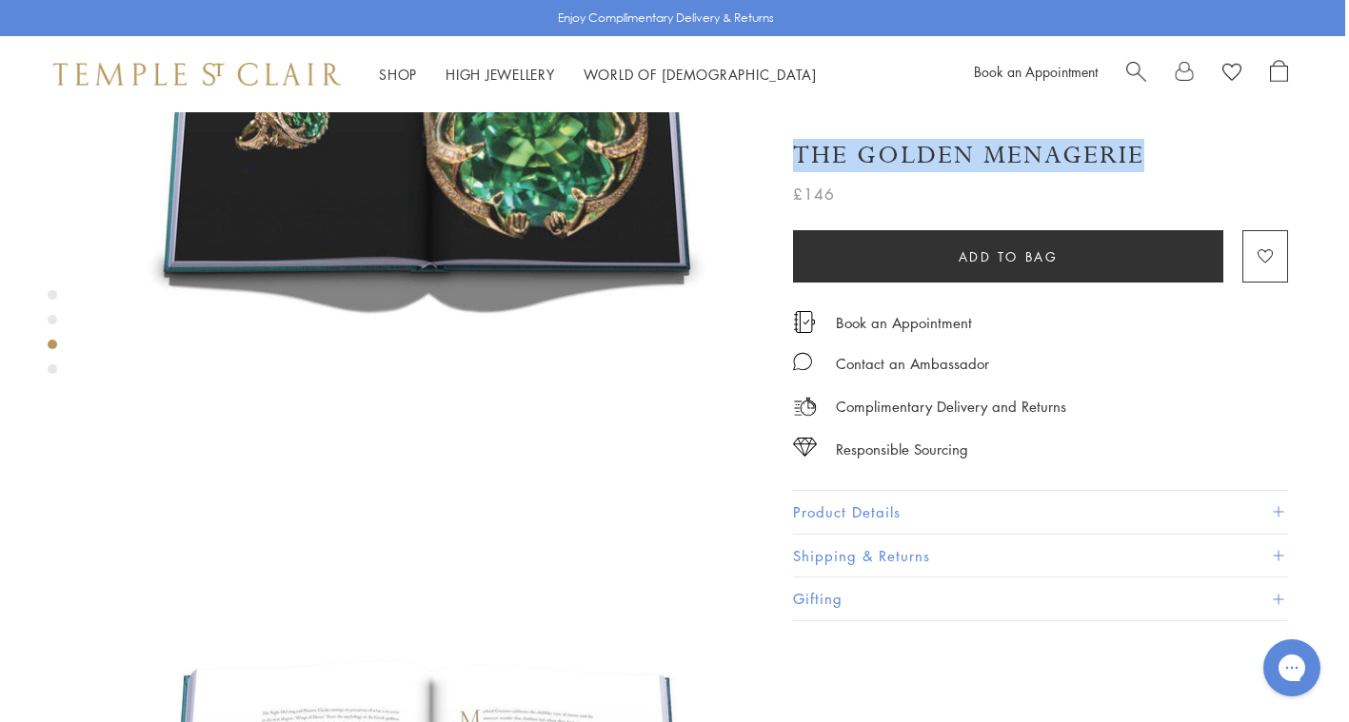
drag, startPoint x: 1146, startPoint y: 156, endPoint x: 800, endPoint y: 158, distance: 346.5
click at [800, 158] on div "The Golden Menagerie" at bounding box center [1040, 155] width 495 height 33
copy h1 "The Golden Menagerie"
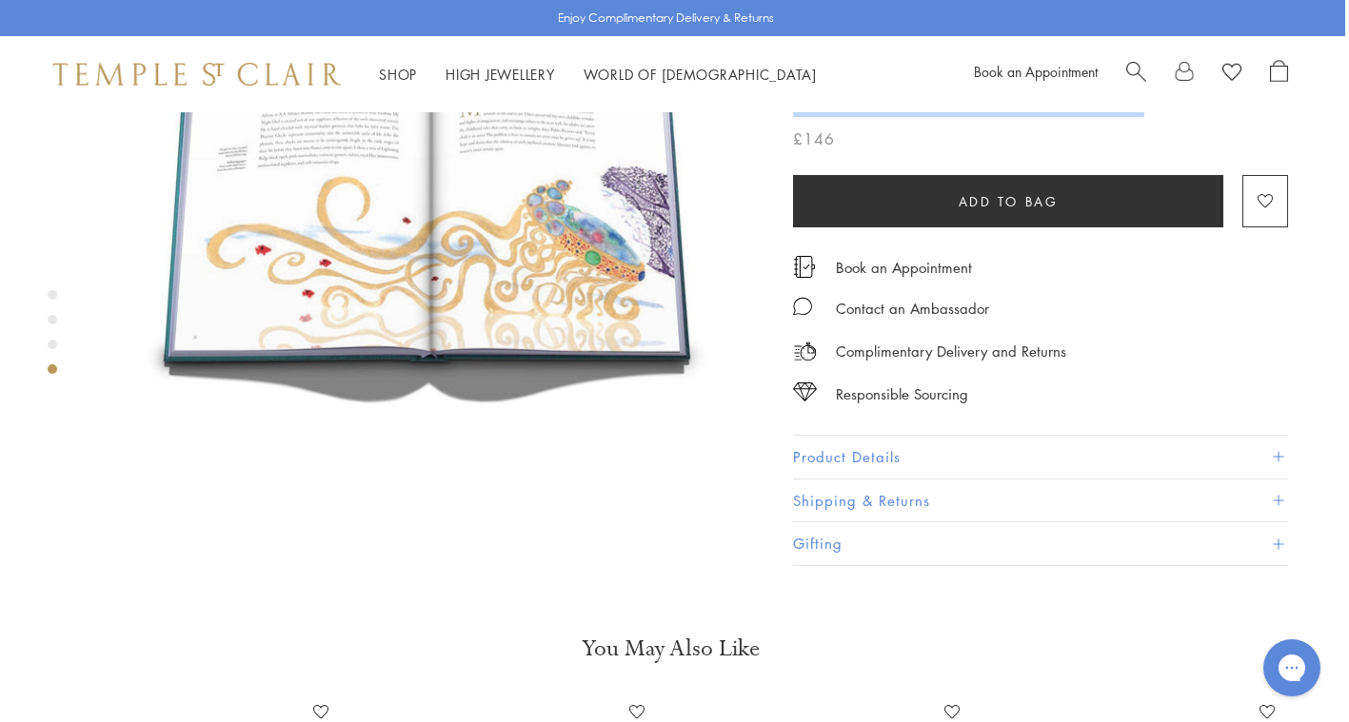
scroll to position [2343, 4]
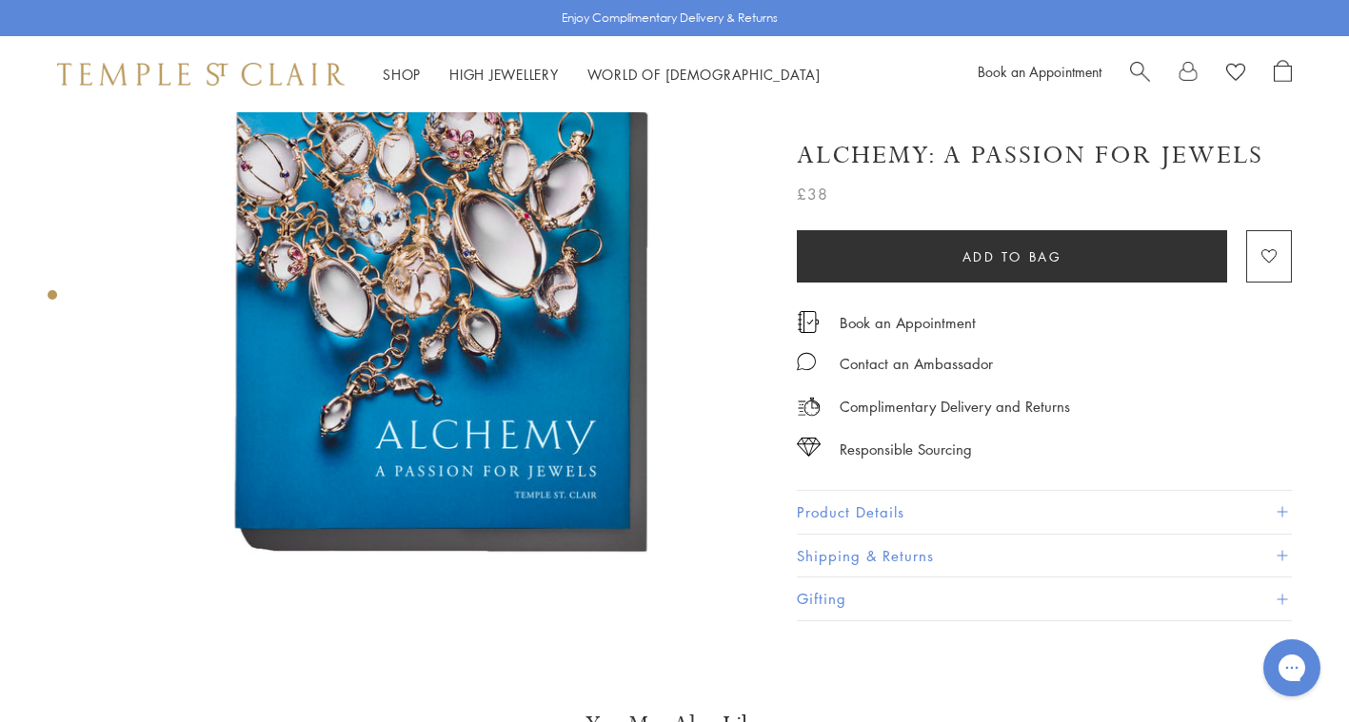
scroll to position [144, 0]
click at [854, 502] on button "Product Details" at bounding box center [1044, 512] width 495 height 43
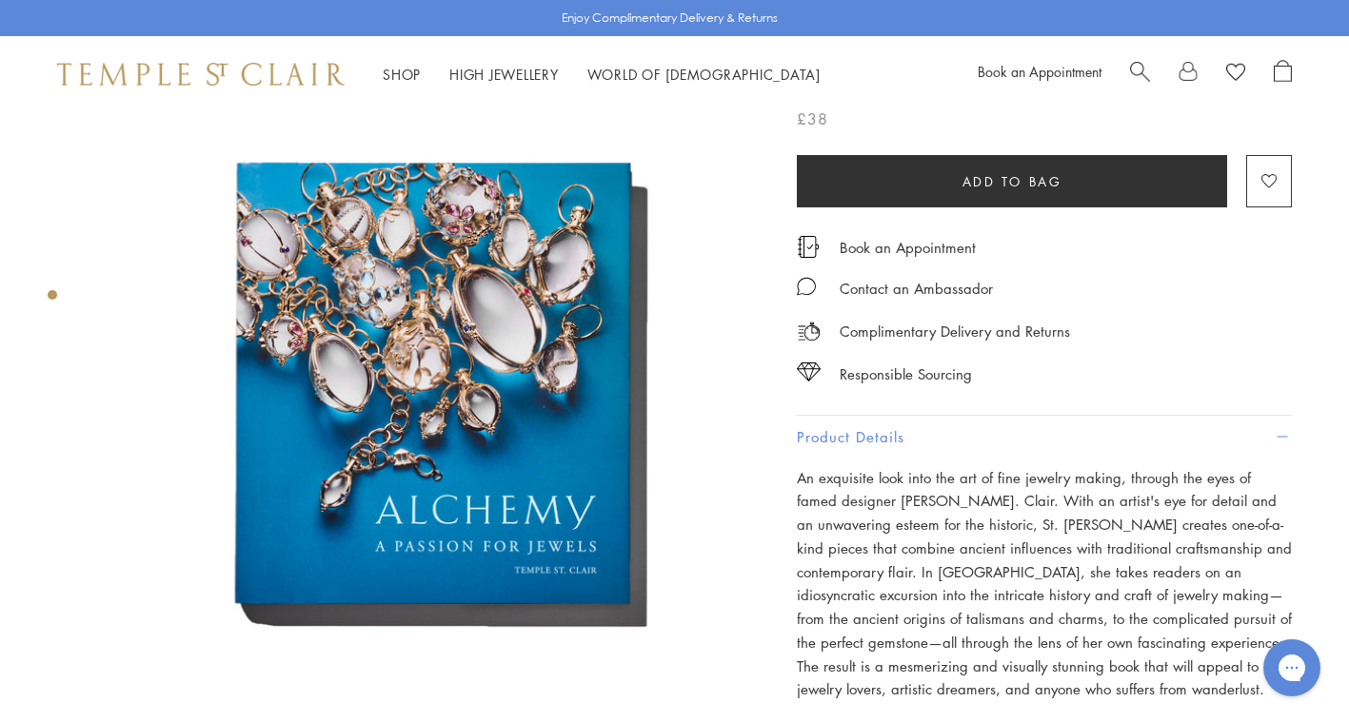
scroll to position [0, 0]
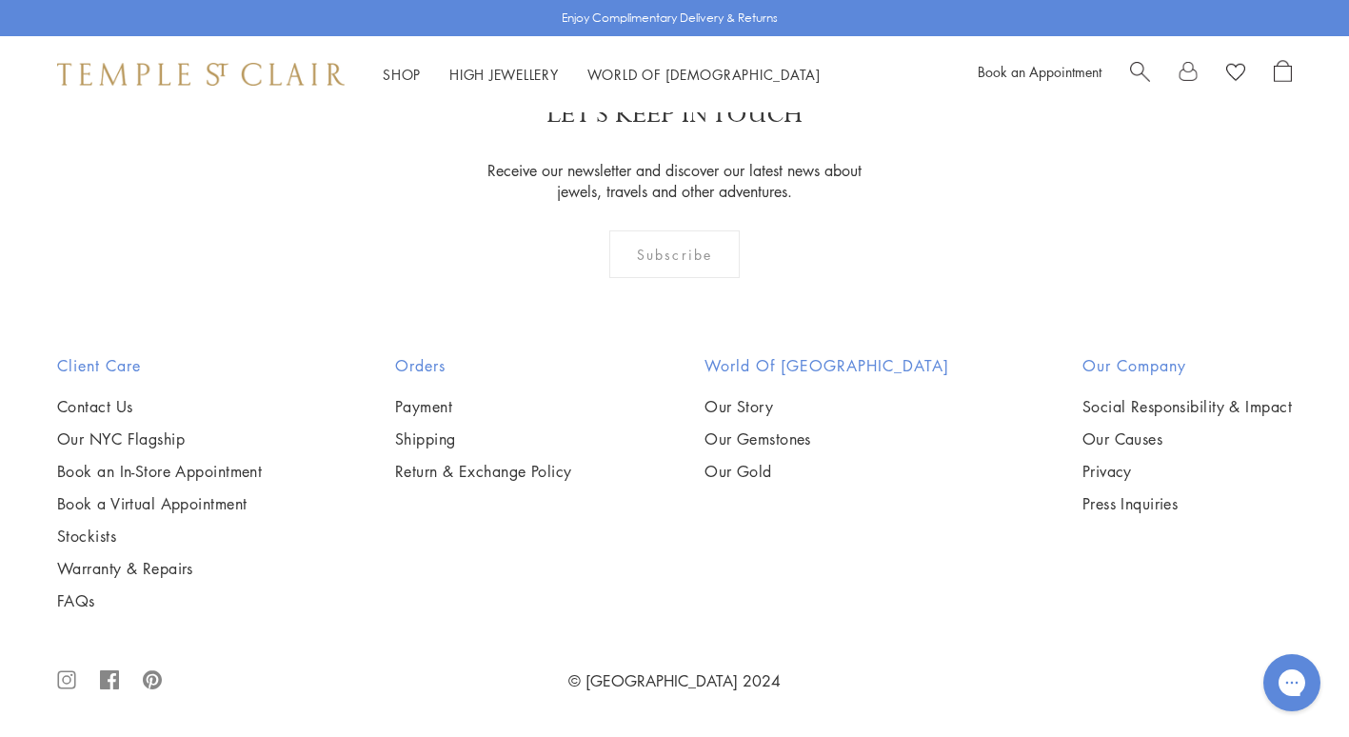
scroll to position [14297, 0]
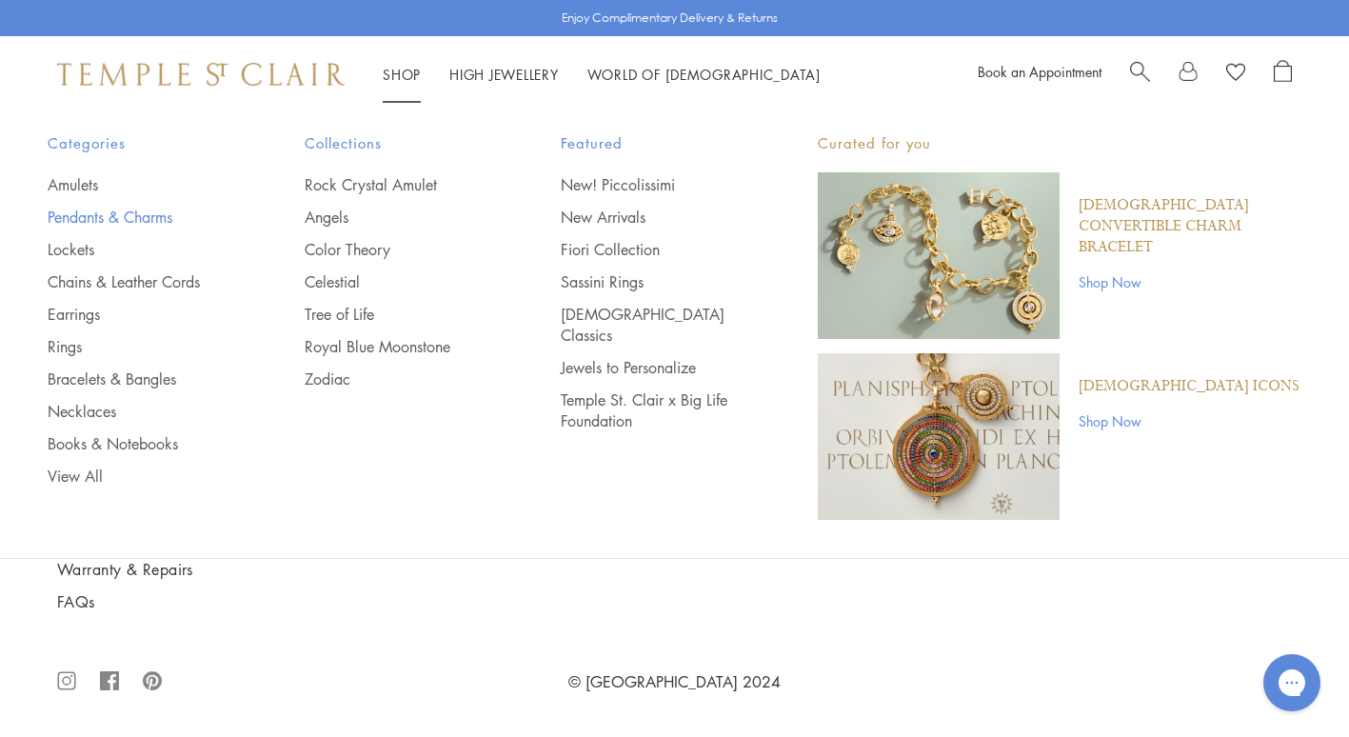
click at [115, 213] on link "Pendants & Charms" at bounding box center [138, 217] width 181 height 21
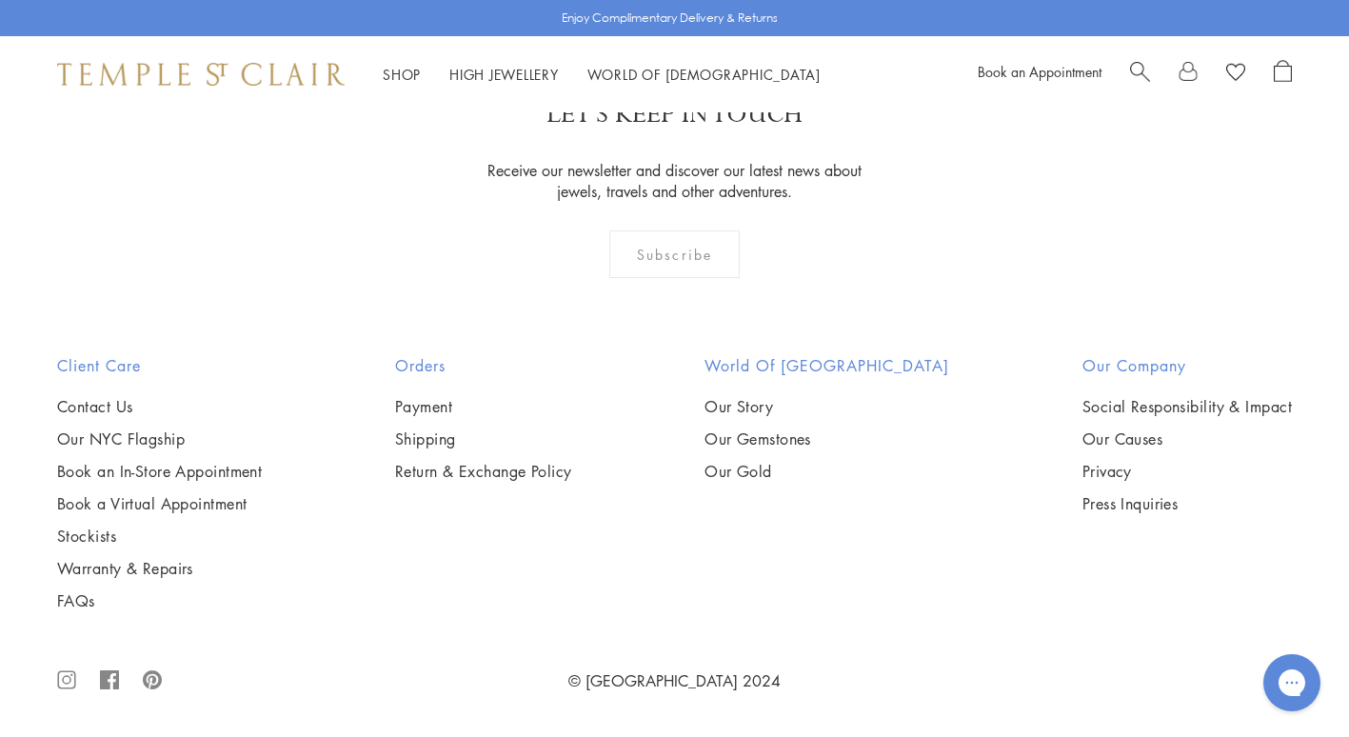
scroll to position [7418, 0]
drag, startPoint x: 0, startPoint y: 0, endPoint x: 1327, endPoint y: 479, distance: 1410.6
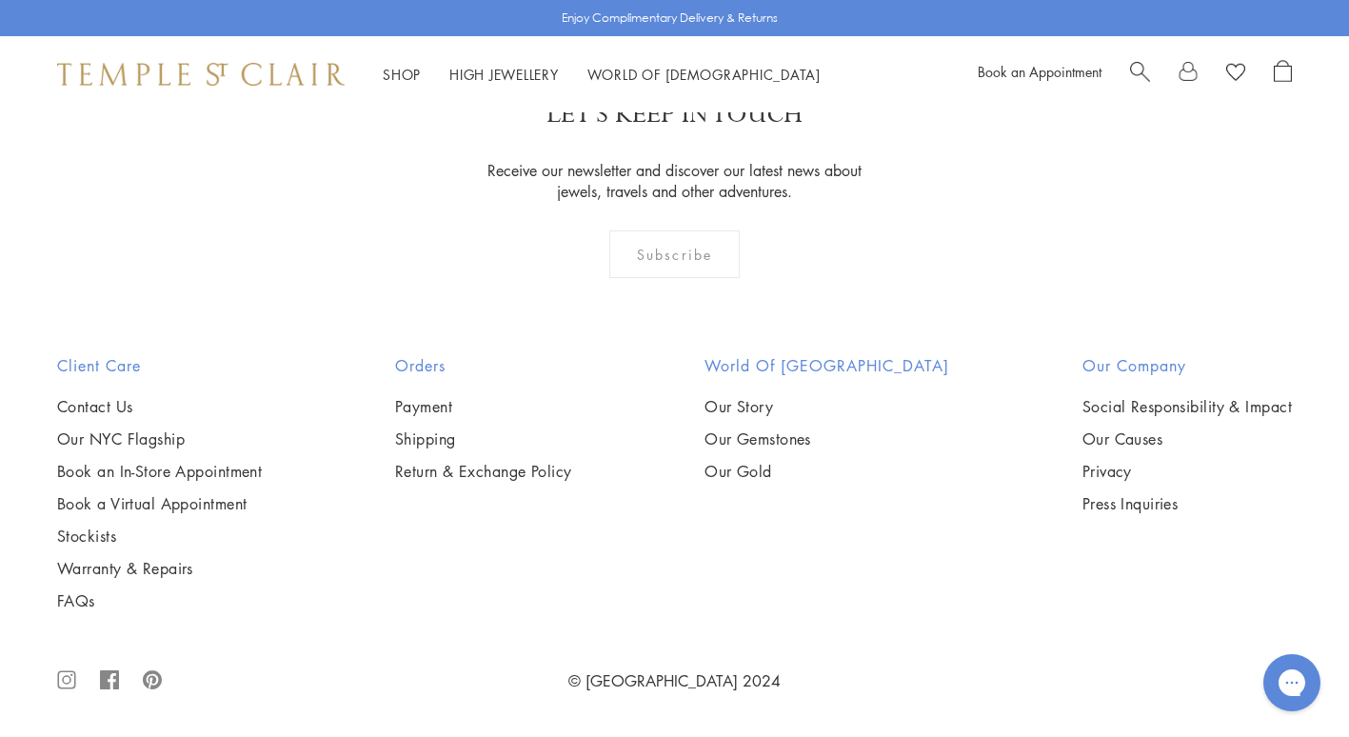
scroll to position [11767, 0]
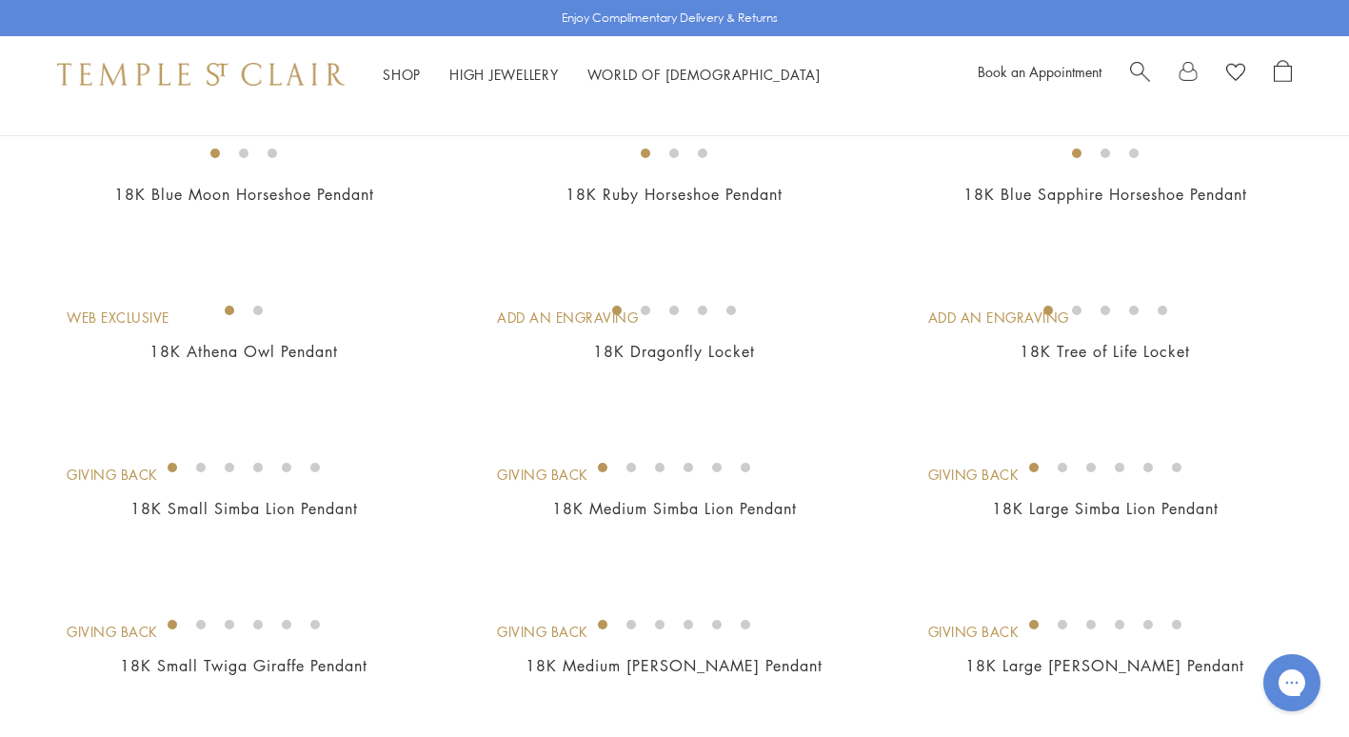
scroll to position [829, 0]
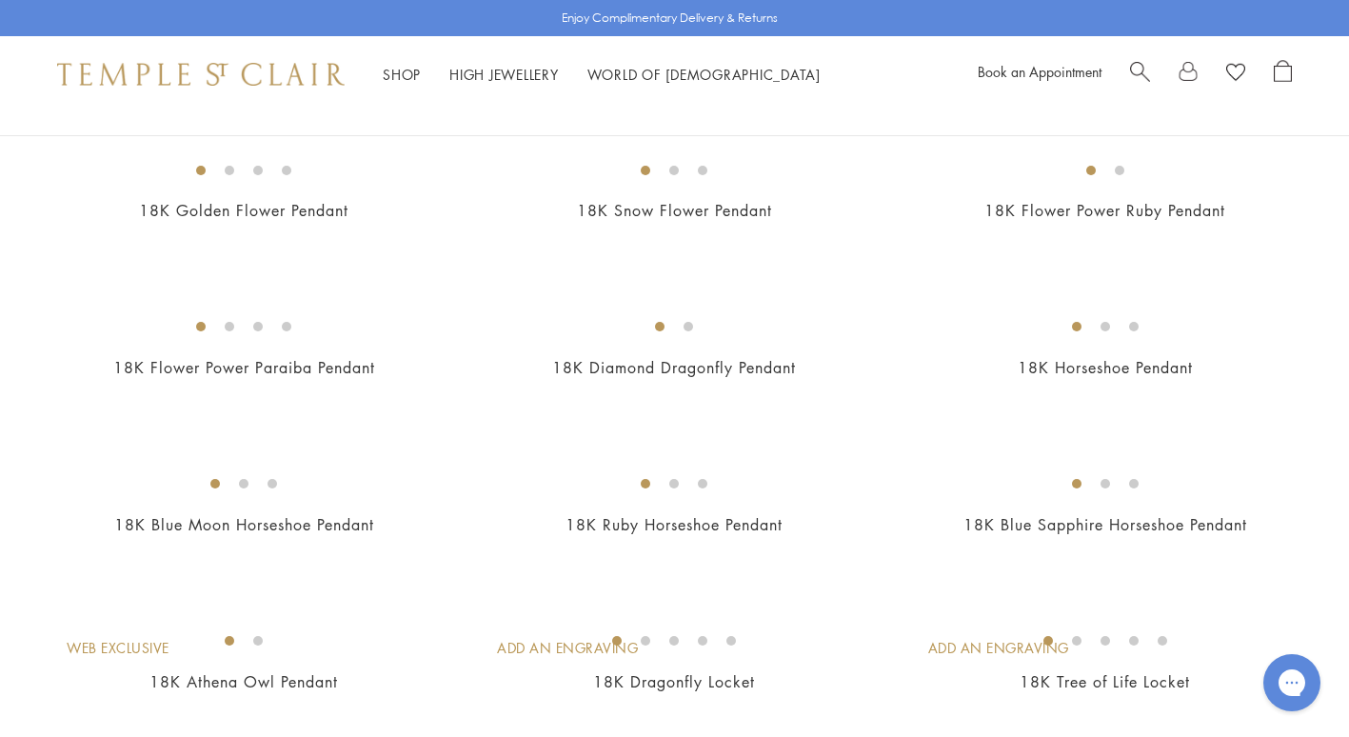
click at [0, 0] on img at bounding box center [0, 0] width 0 height 0
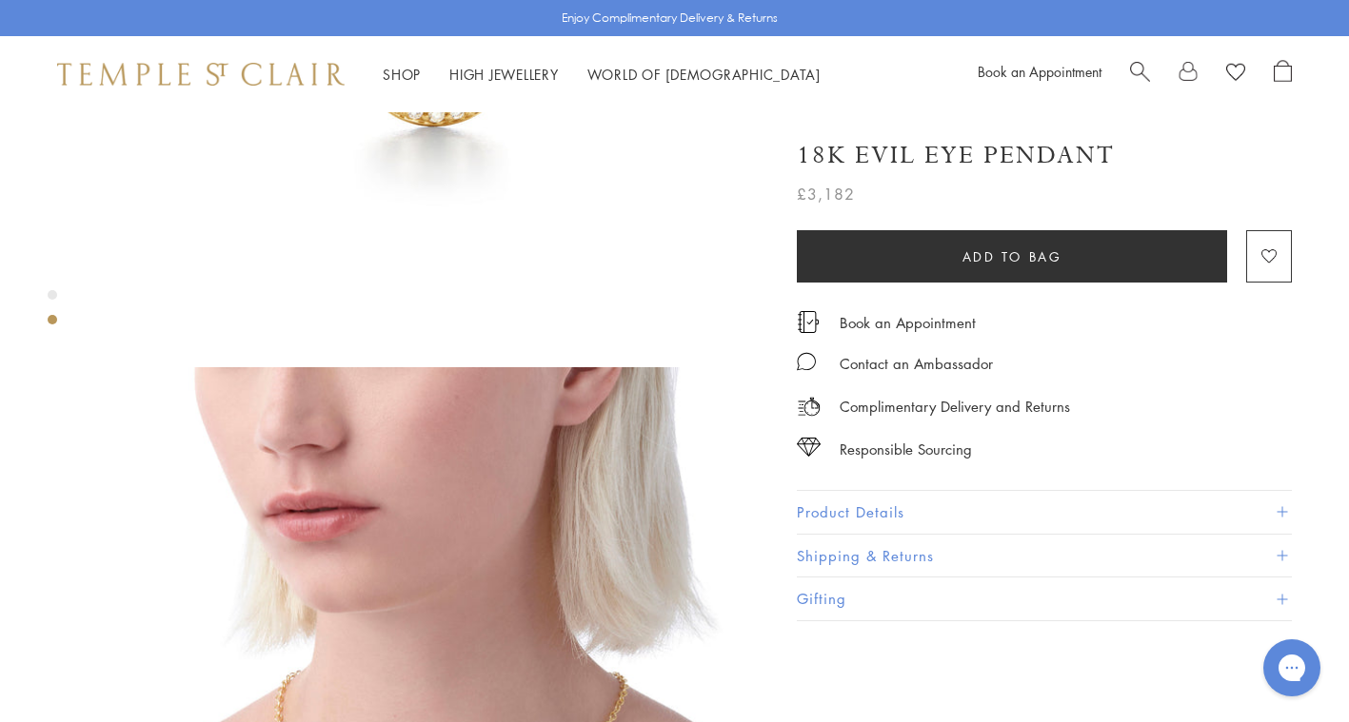
scroll to position [445, 0]
click at [889, 491] on button "Product Details" at bounding box center [1044, 512] width 495 height 43
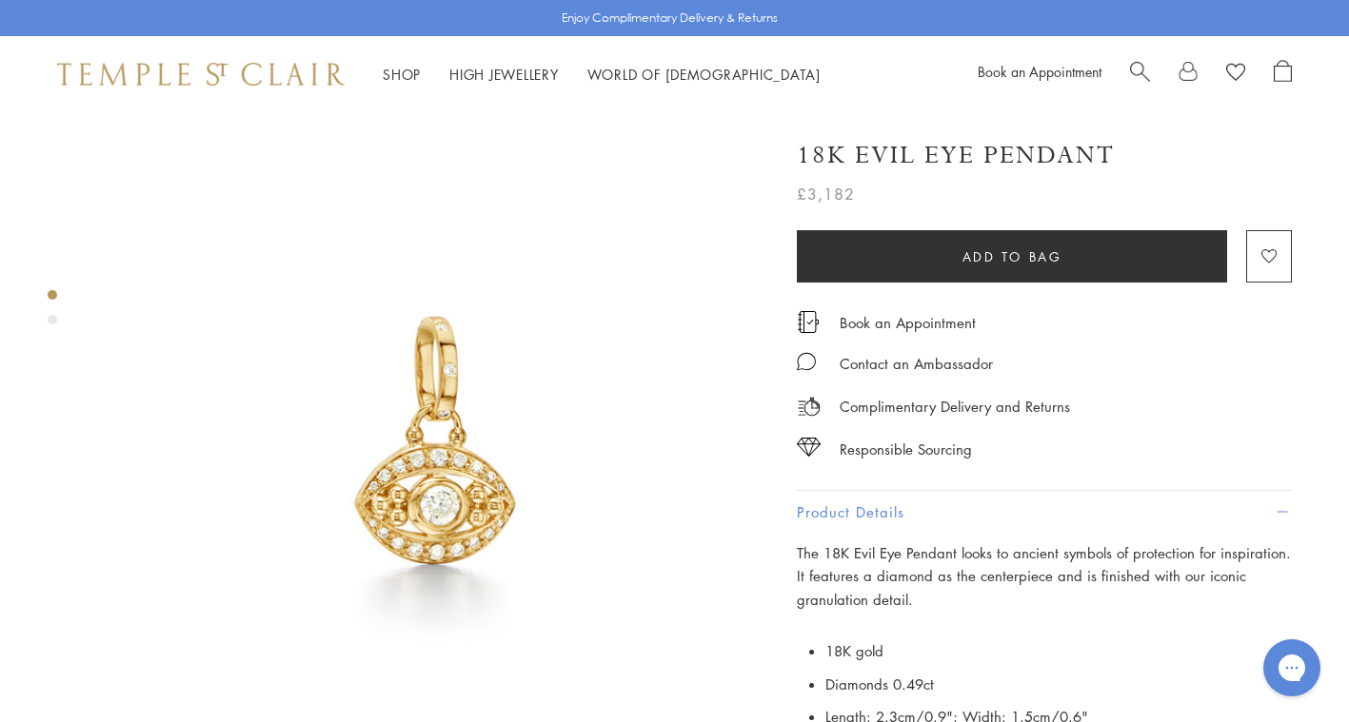
scroll to position [8, 0]
